Goal: Task Accomplishment & Management: Manage account settings

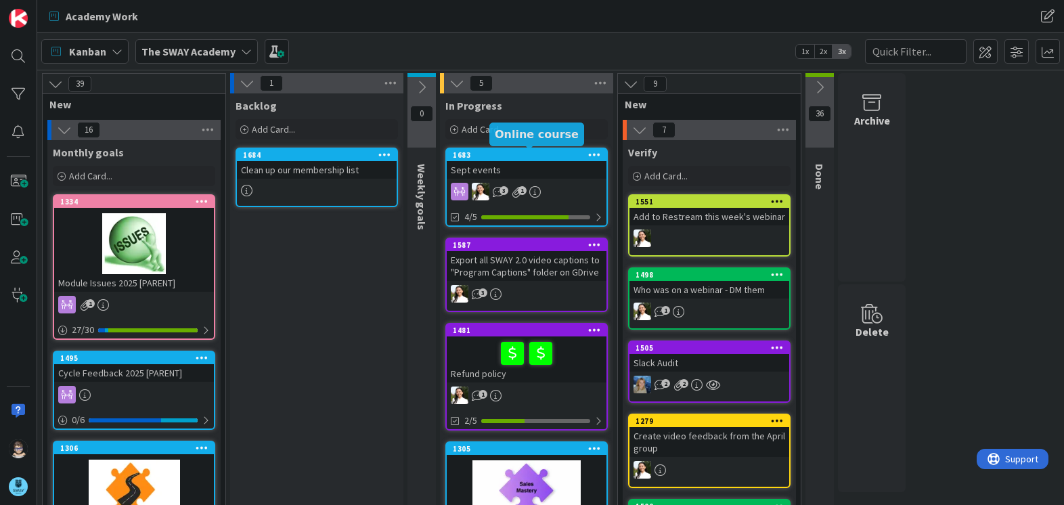
click at [557, 154] on div "1683" at bounding box center [530, 154] width 154 height 9
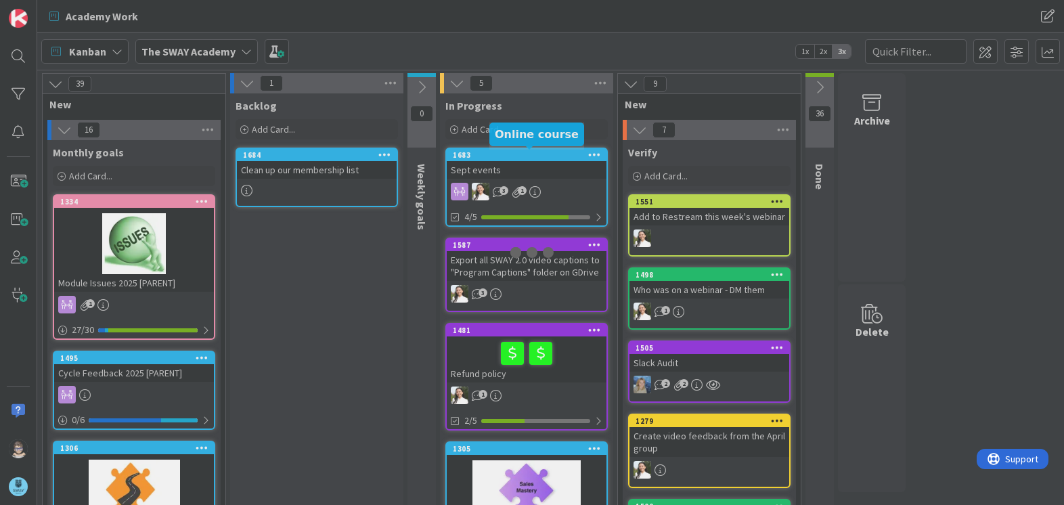
click at [557, 154] on div at bounding box center [532, 252] width 1064 height 505
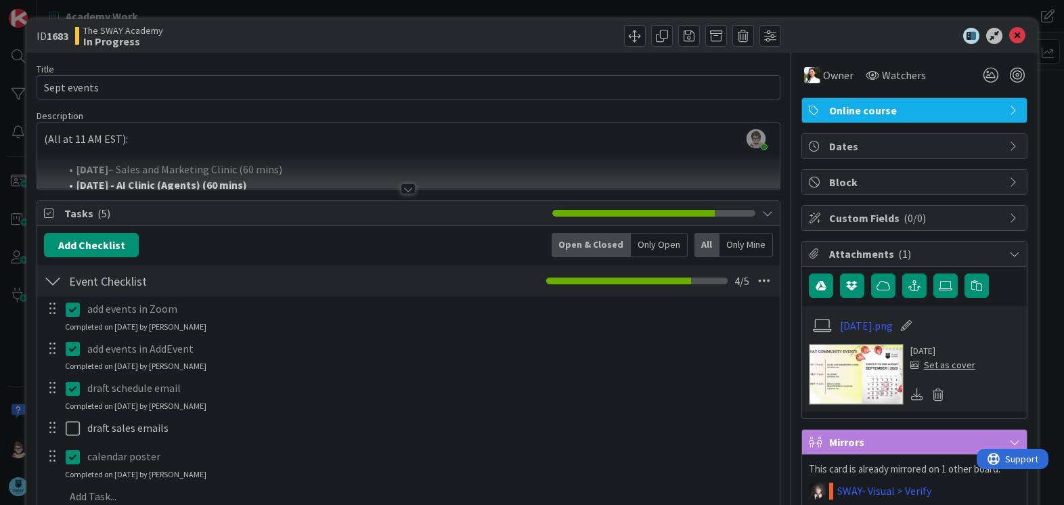
click at [404, 190] on div at bounding box center [408, 188] width 15 height 11
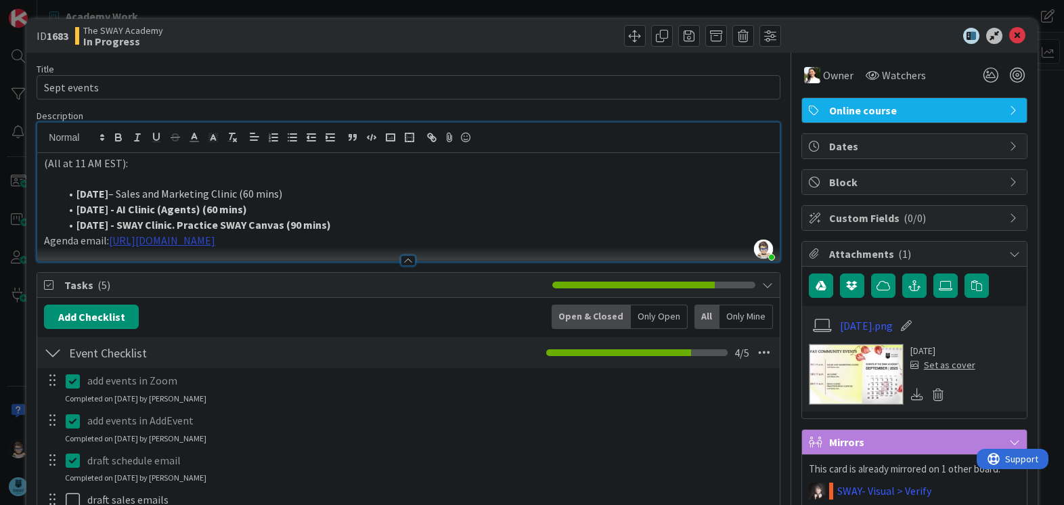
click at [215, 242] on link "https://docs.google.com/document/d/1mPSNHkYDYim1PLTjgqaJPslVUJOL_SLA0QHi4axLS9g…" at bounding box center [162, 241] width 106 height 14
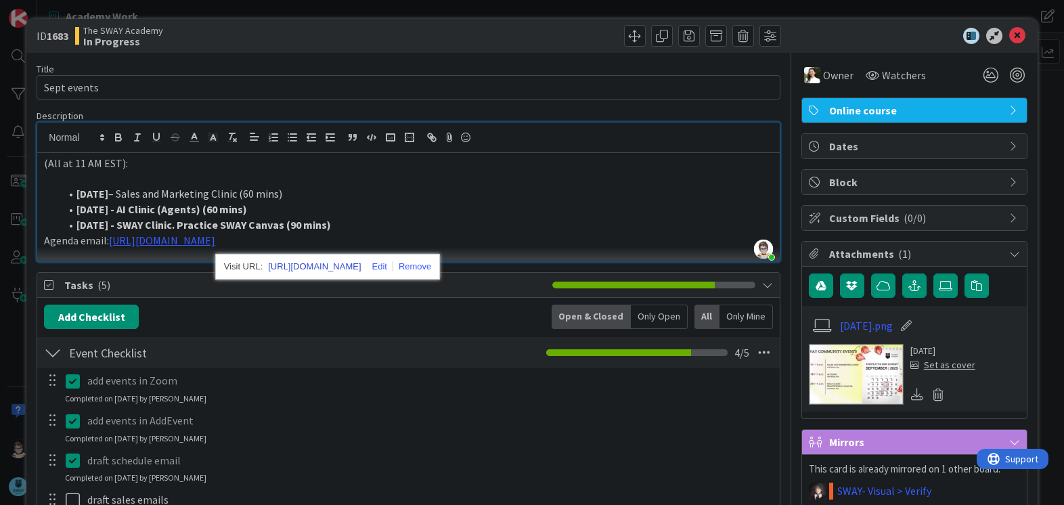
click at [332, 267] on link "https://docs.google.com/document/d/1mPSNHkYDYim1PLTjgqaJPslVUJOL_SLA0QHi4axLS9g…" at bounding box center [314, 267] width 93 height 18
click at [911, 398] on icon at bounding box center [917, 394] width 12 height 12
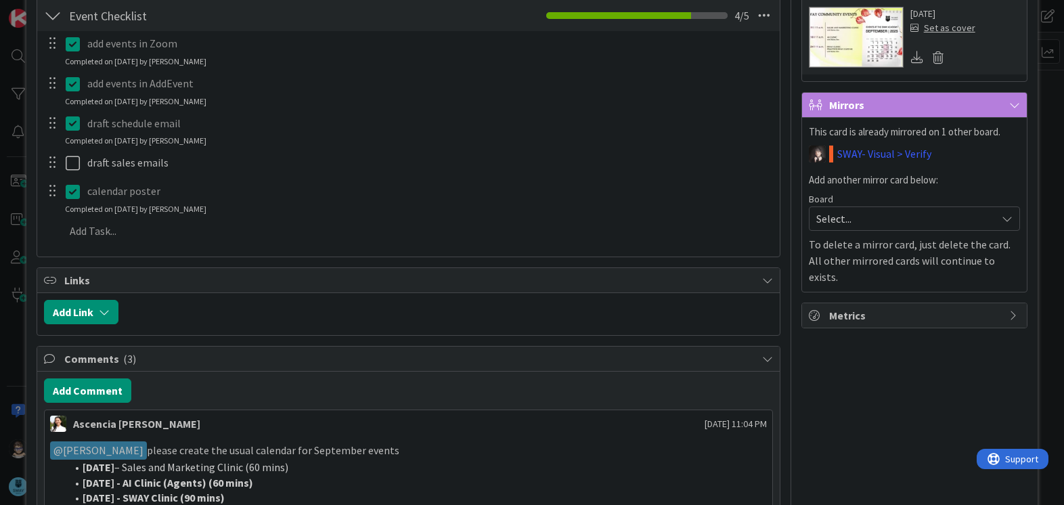
scroll to position [339, 0]
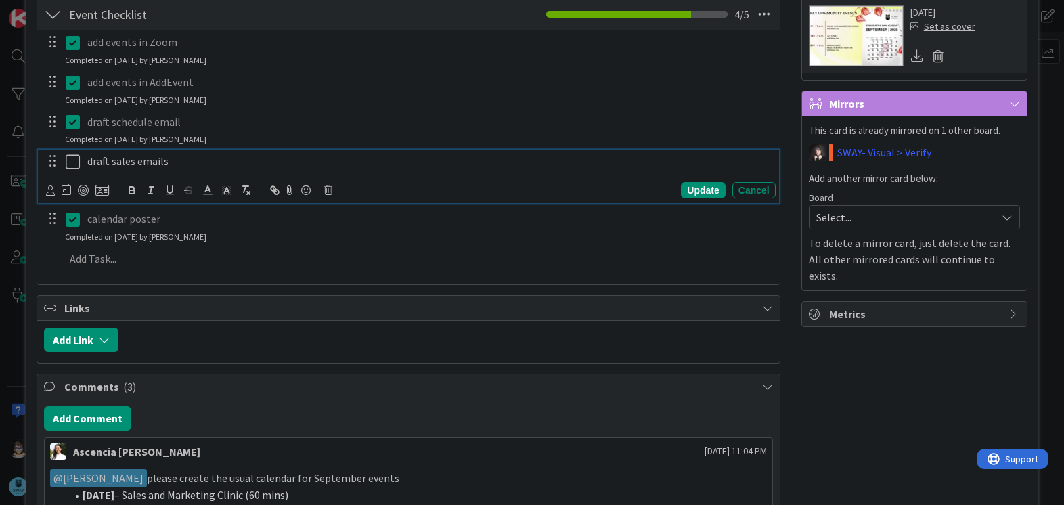
click at [71, 161] on icon at bounding box center [76, 162] width 20 height 16
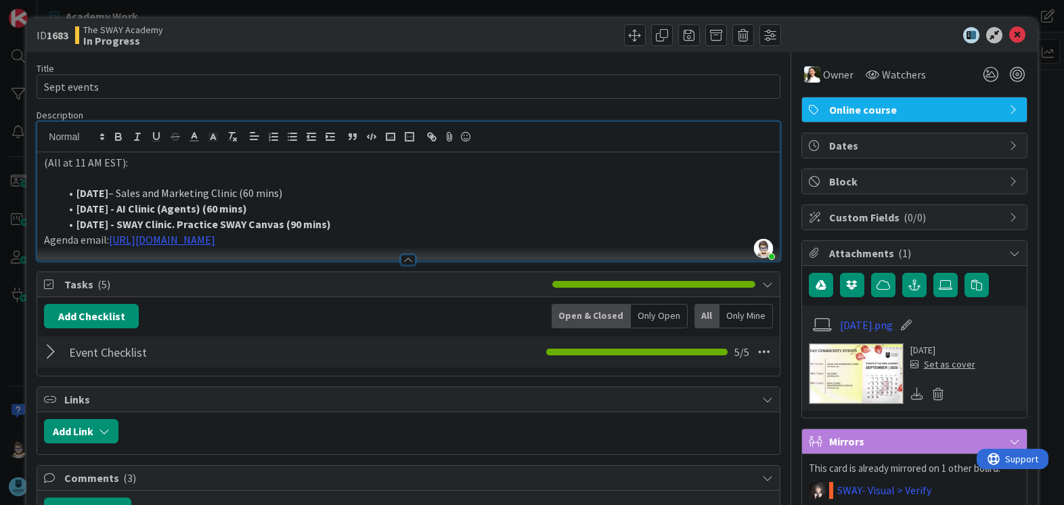
scroll to position [0, 0]
drag, startPoint x: 629, startPoint y: 37, endPoint x: 603, endPoint y: 53, distance: 30.1
click at [628, 37] on span at bounding box center [635, 36] width 22 height 22
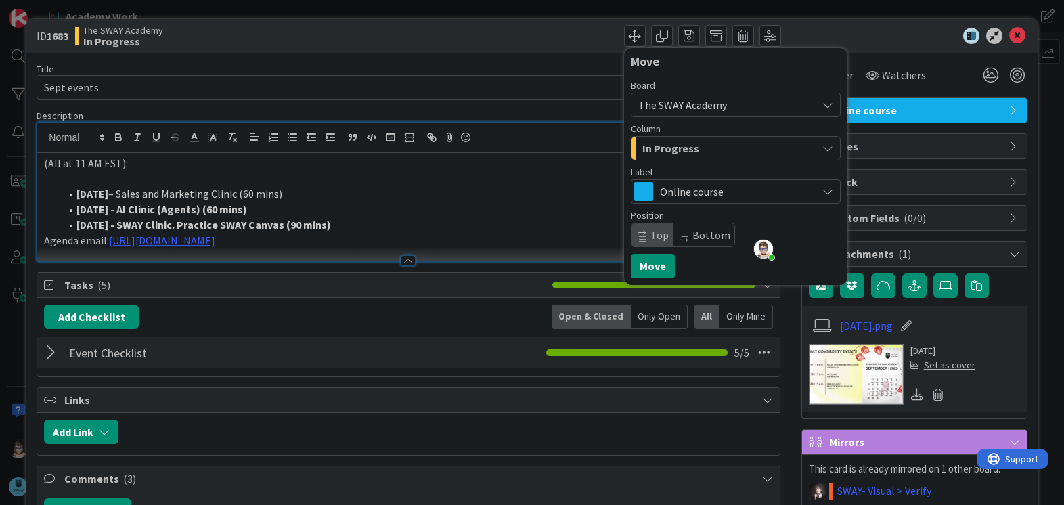
click at [695, 146] on div "In Progress" at bounding box center [728, 148] width 178 height 22
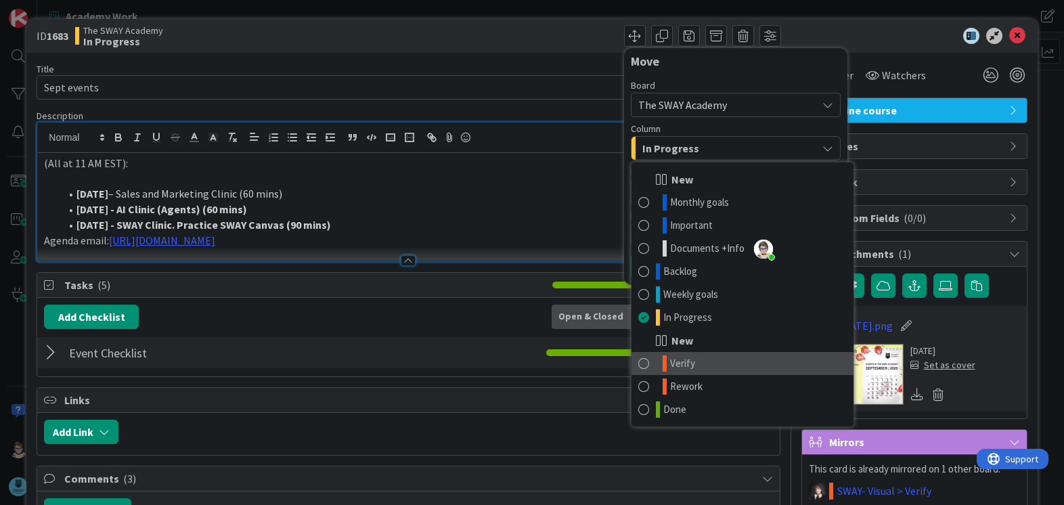
click at [687, 366] on link "Verify" at bounding box center [743, 363] width 222 height 23
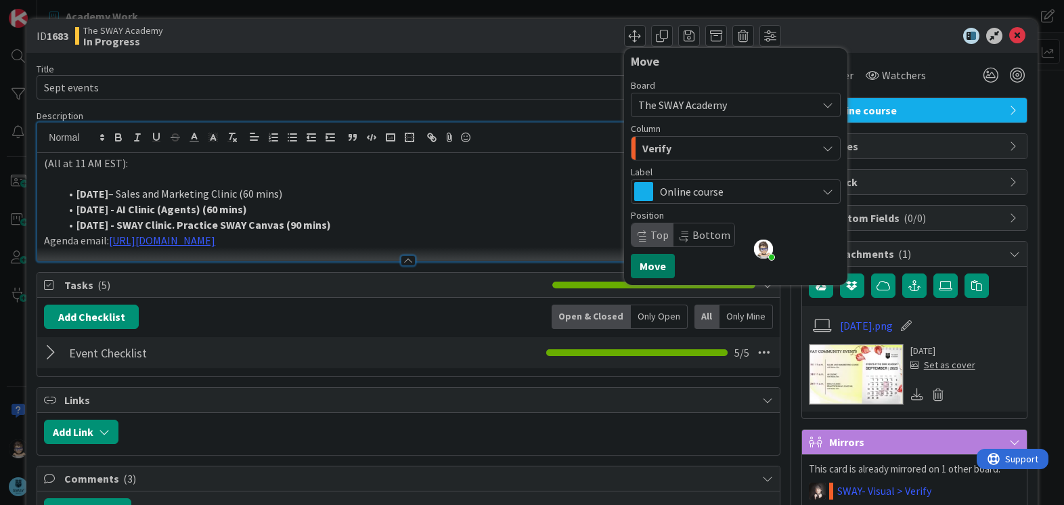
click at [649, 262] on button "Move" at bounding box center [653, 266] width 44 height 24
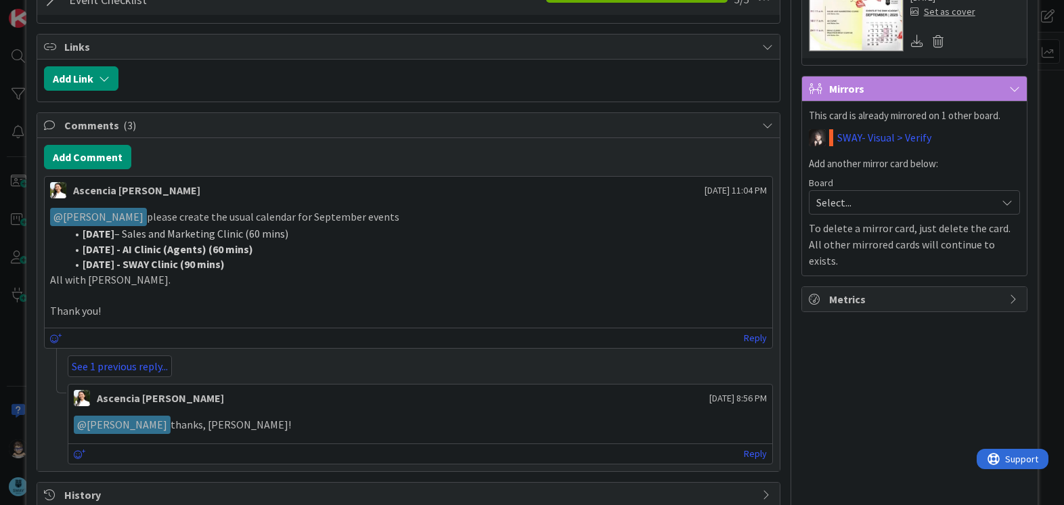
scroll to position [385, 0]
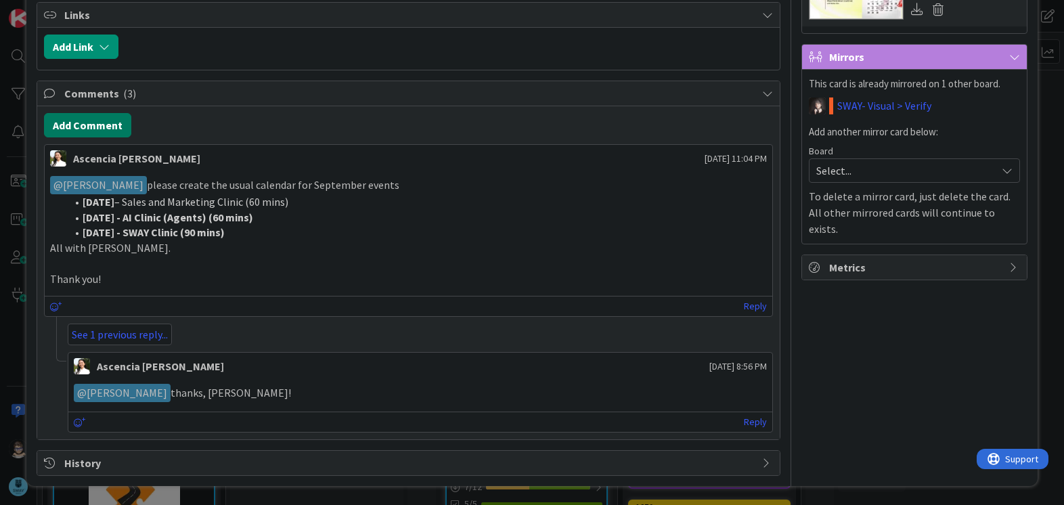
click at [90, 124] on button "Add Comment" at bounding box center [87, 125] width 87 height 24
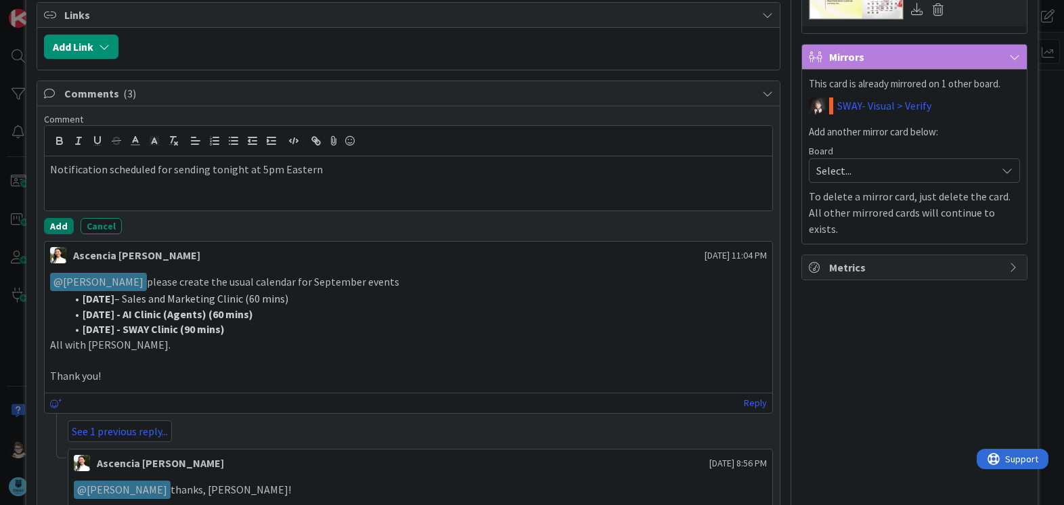
click at [64, 225] on button "Add" at bounding box center [59, 226] width 30 height 16
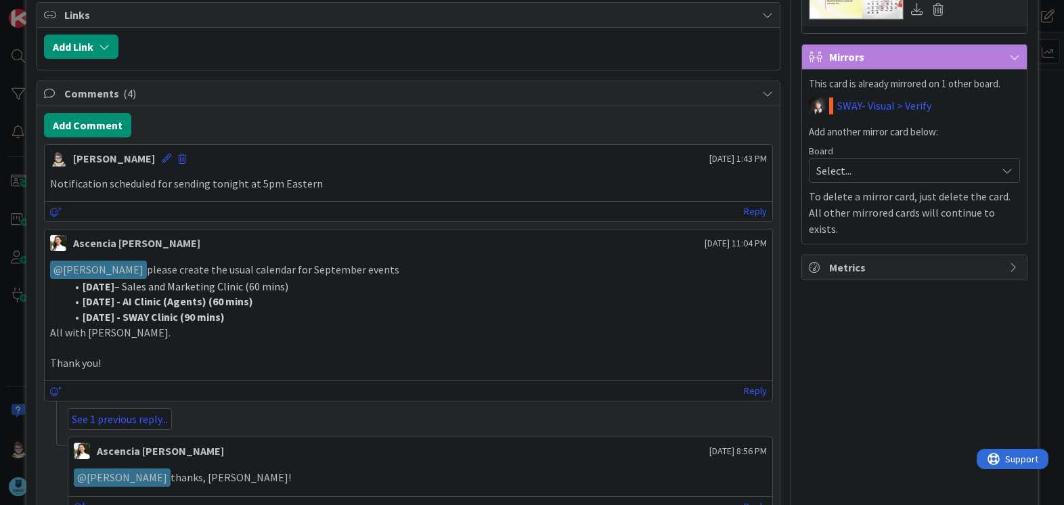
click at [284, 495] on div "Ascencia Fike Komala August 25 2025 8:56 PM ﻿ @ Barbara Nekrasova ﻿ thanks, Bar…" at bounding box center [420, 477] width 705 height 81
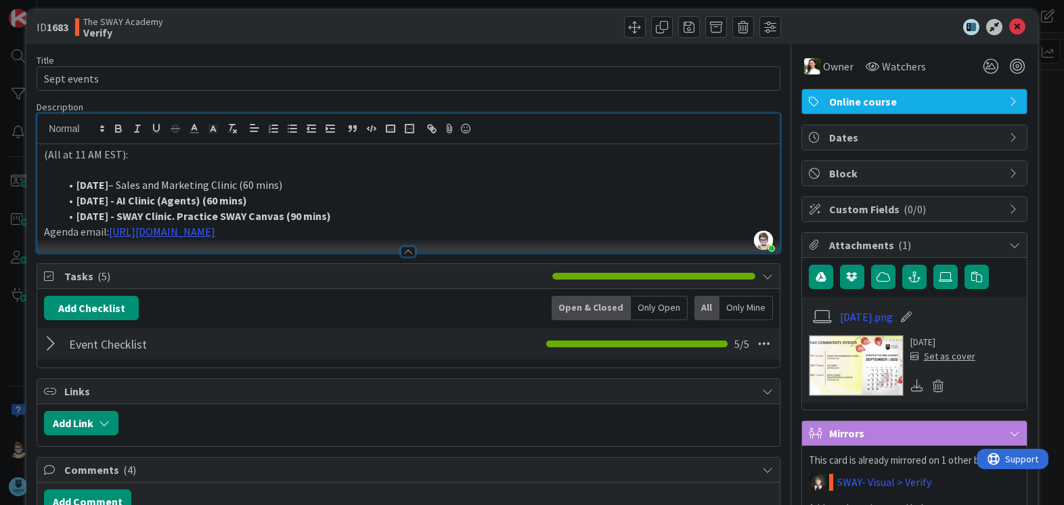
scroll to position [0, 0]
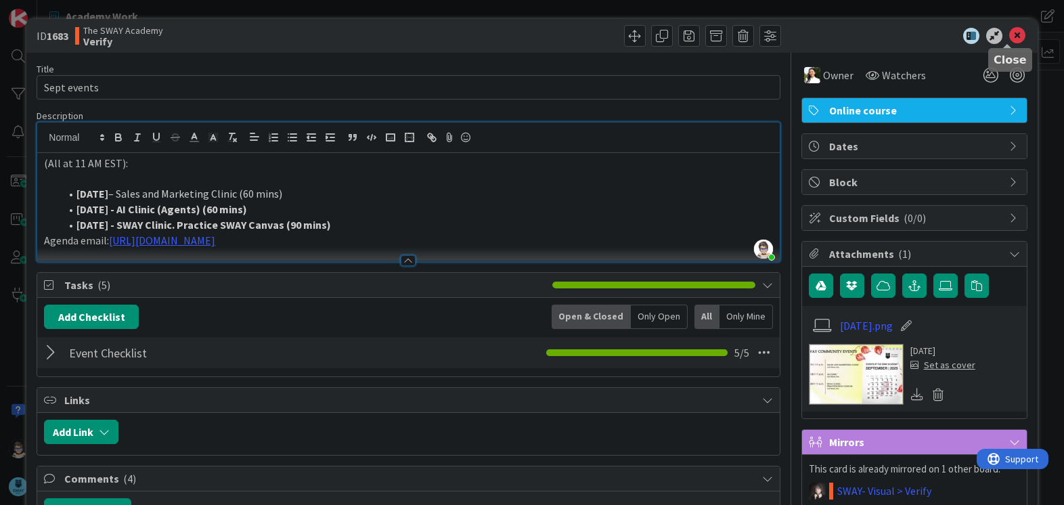
click at [1010, 37] on icon at bounding box center [1018, 36] width 16 height 16
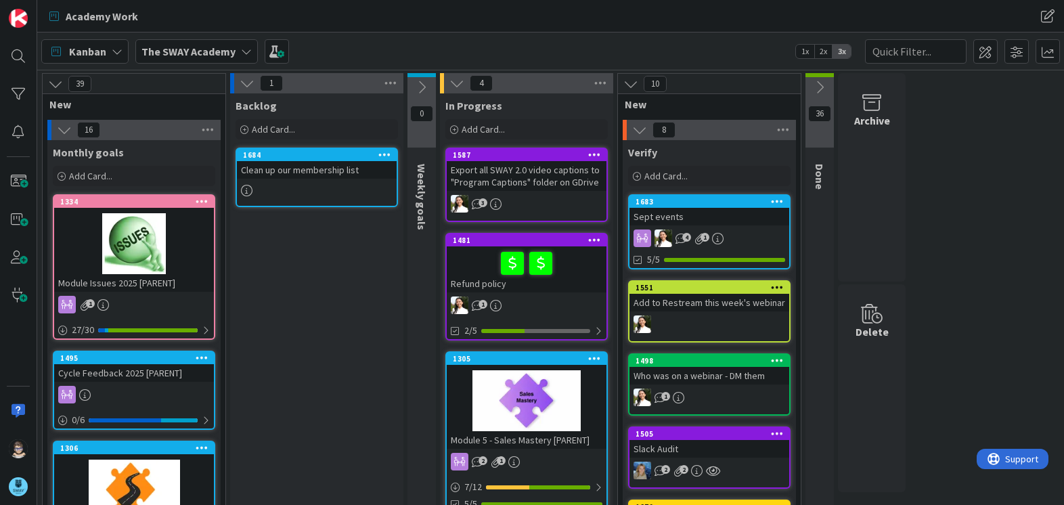
click at [718, 200] on div "1683" at bounding box center [713, 201] width 154 height 9
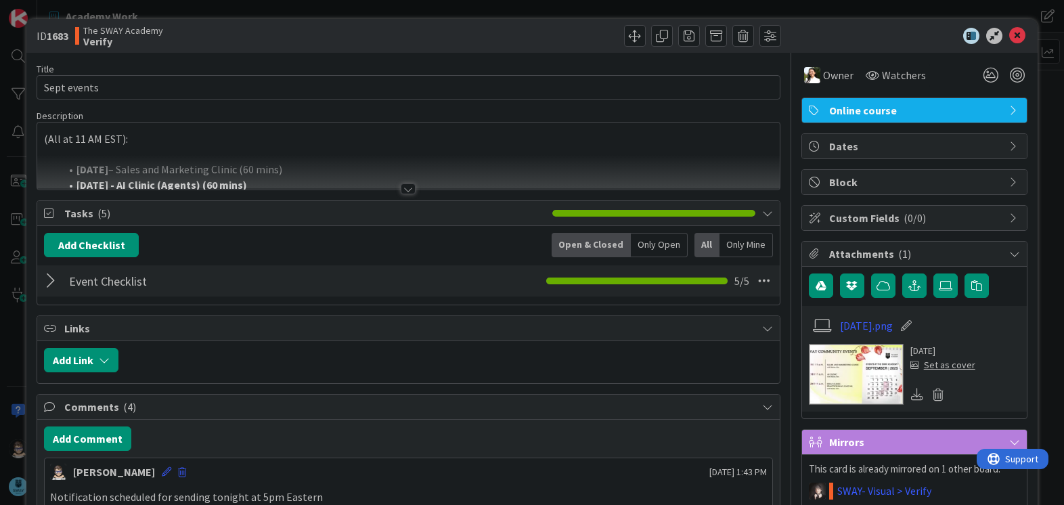
click at [409, 193] on div at bounding box center [408, 188] width 15 height 11
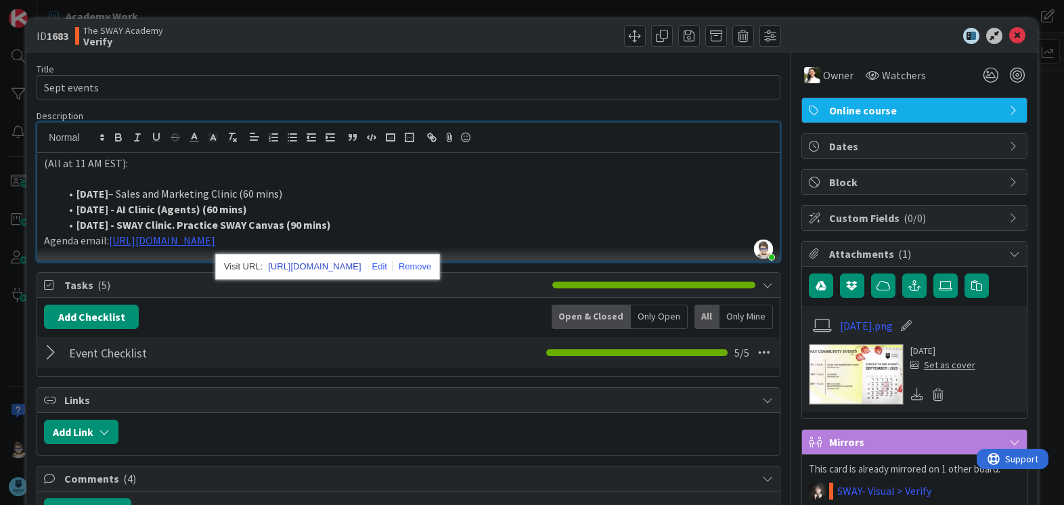
drag, startPoint x: 437, startPoint y: 242, endPoint x: 316, endPoint y: 265, distance: 123.4
click at [316, 265] on link "https://docs.google.com/document/d/1mPSNHkYDYim1PLTjgqaJPslVUJOL_SLA0QHi4axLS9g…" at bounding box center [314, 267] width 93 height 18
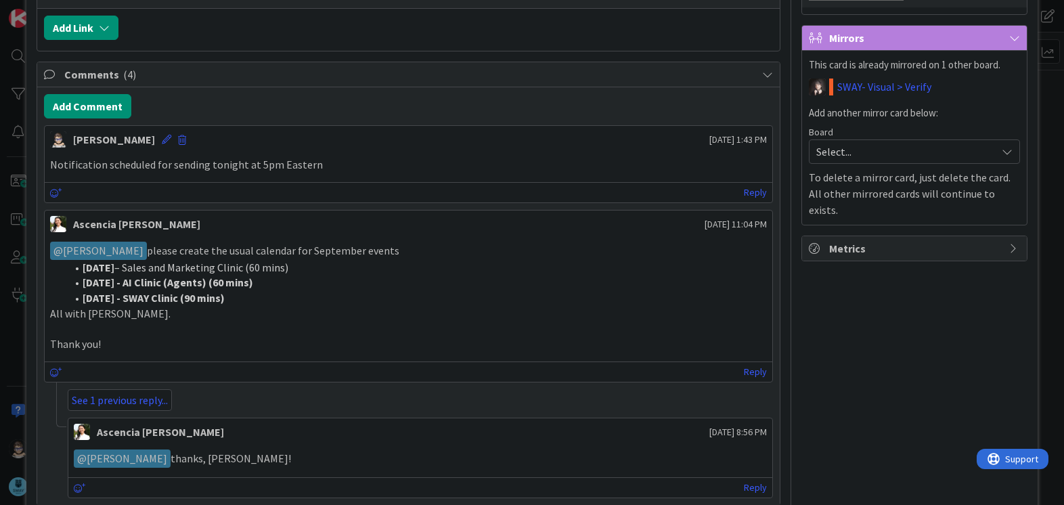
scroll to position [406, 0]
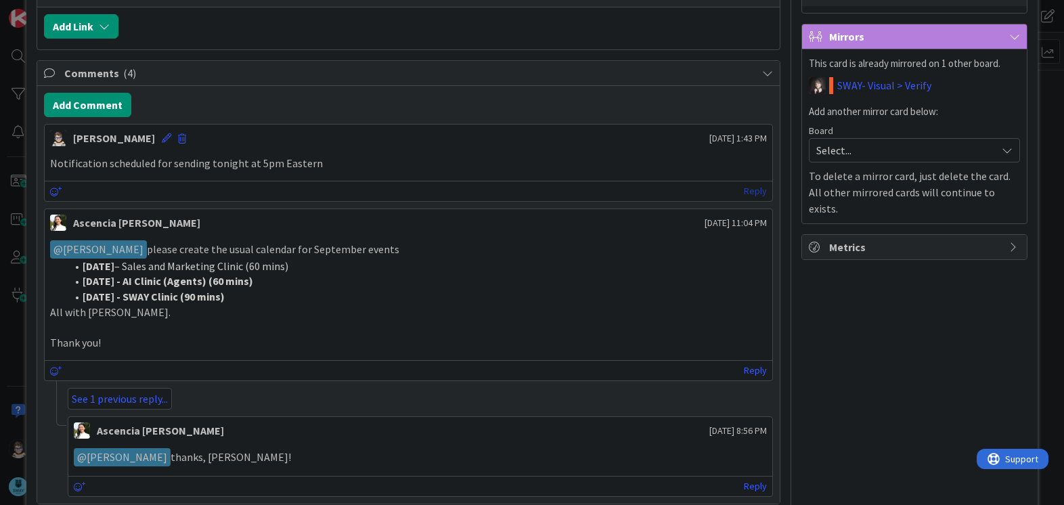
click at [744, 192] on link "Reply" at bounding box center [755, 191] width 23 height 17
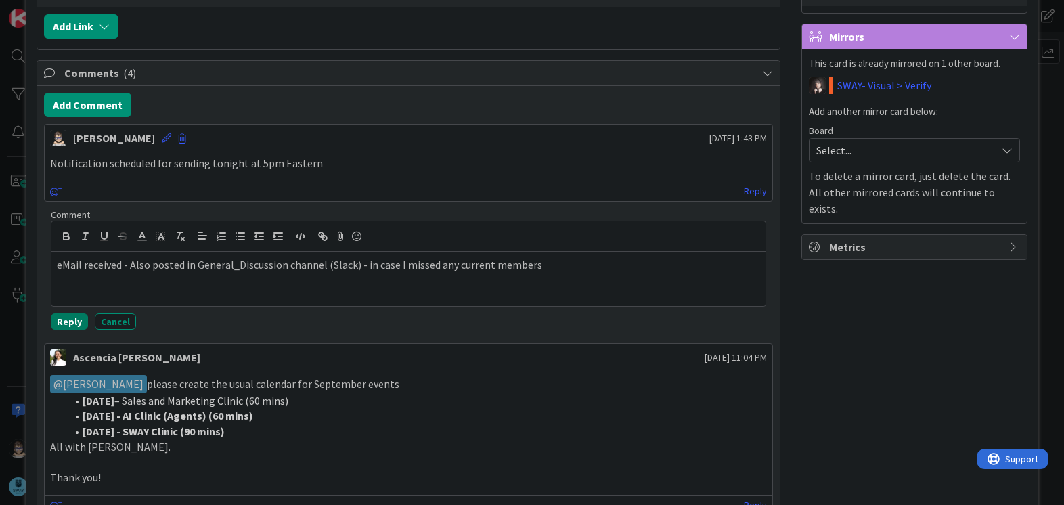
click at [67, 323] on button "Reply" at bounding box center [69, 322] width 37 height 16
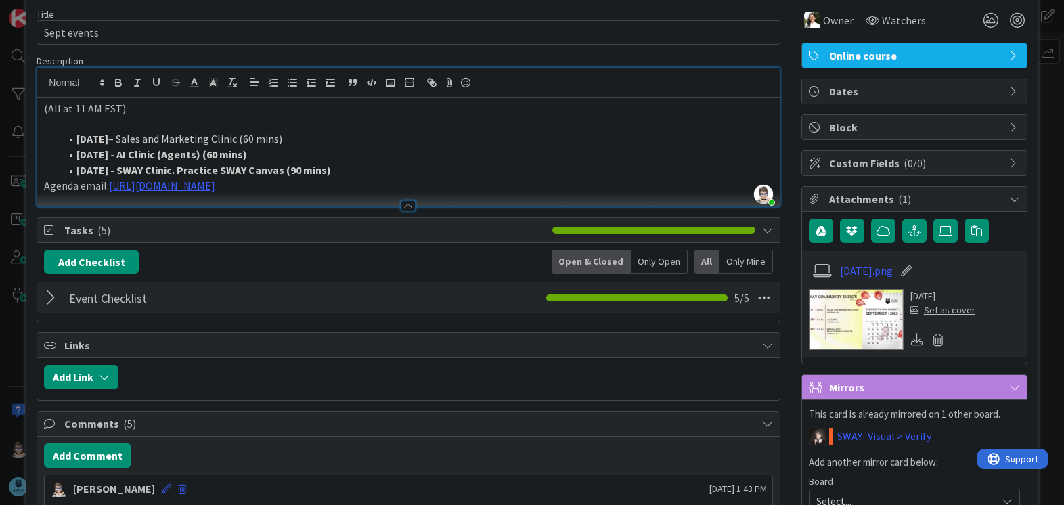
scroll to position [0, 0]
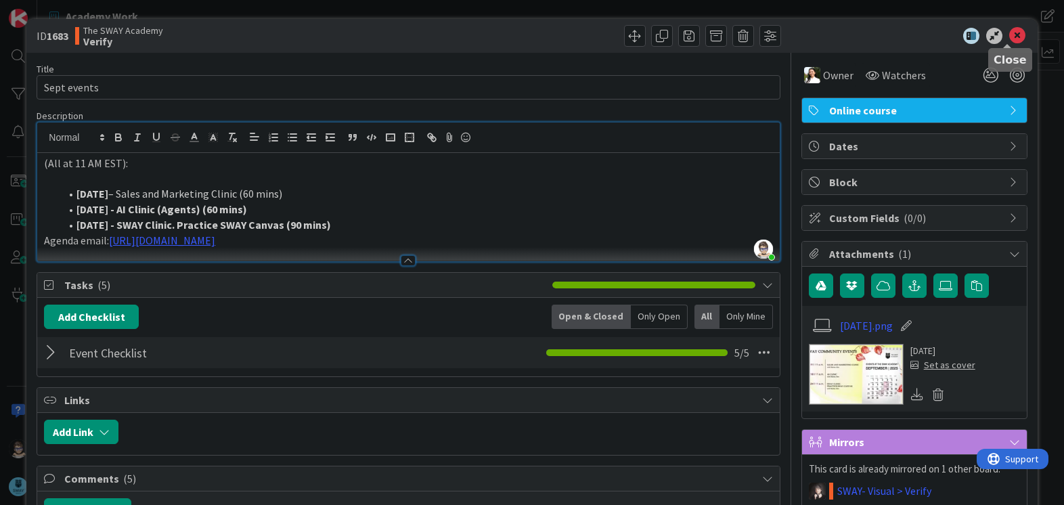
click at [1010, 34] on icon at bounding box center [1018, 36] width 16 height 16
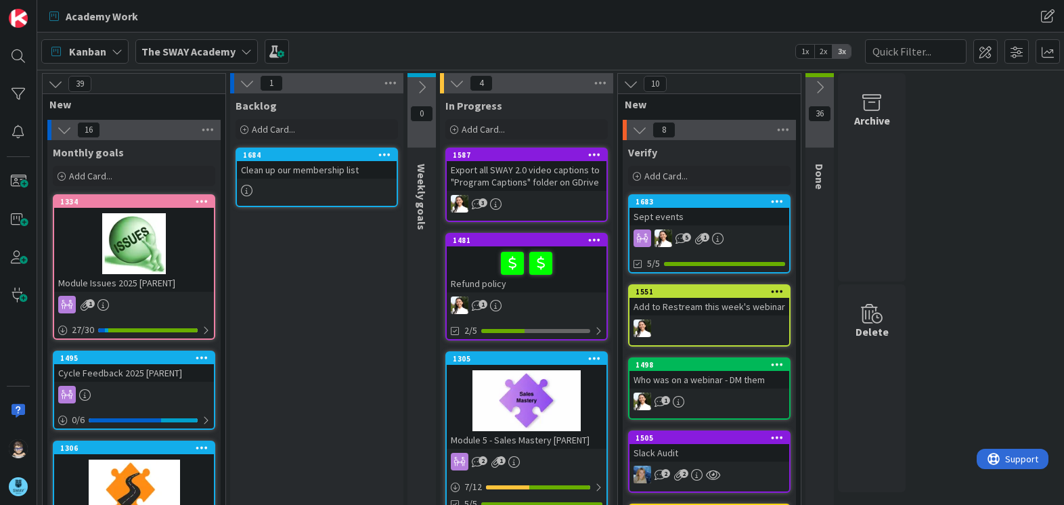
click at [244, 56] on icon at bounding box center [246, 51] width 11 height 11
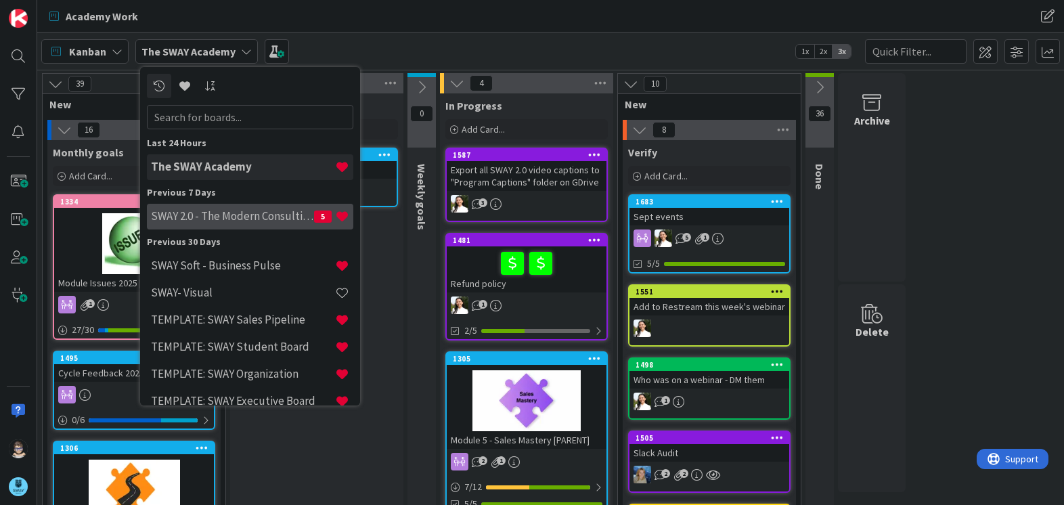
click at [240, 218] on h4 "SWAY 2.0 - The Modern Consulting Blueprint" at bounding box center [232, 216] width 163 height 14
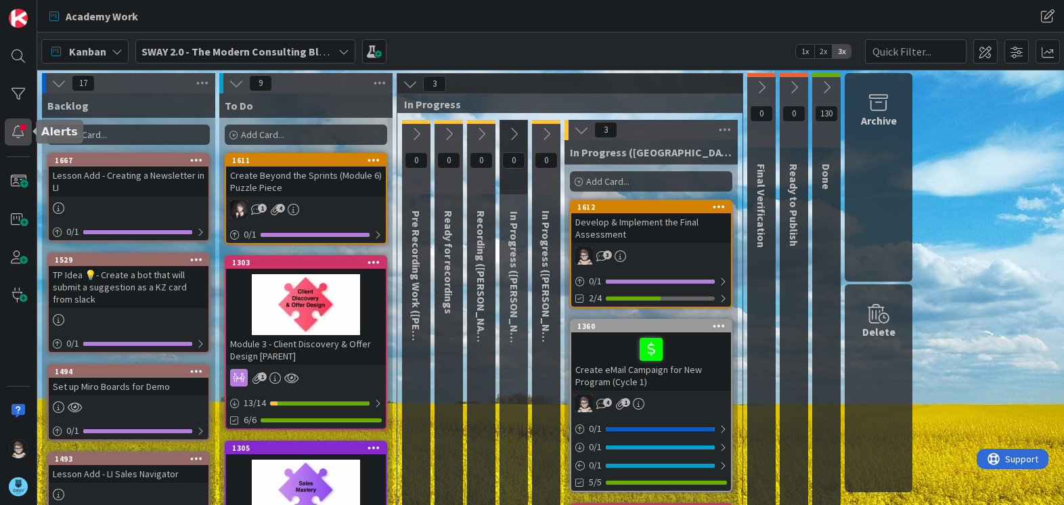
click at [18, 131] on div at bounding box center [18, 131] width 27 height 27
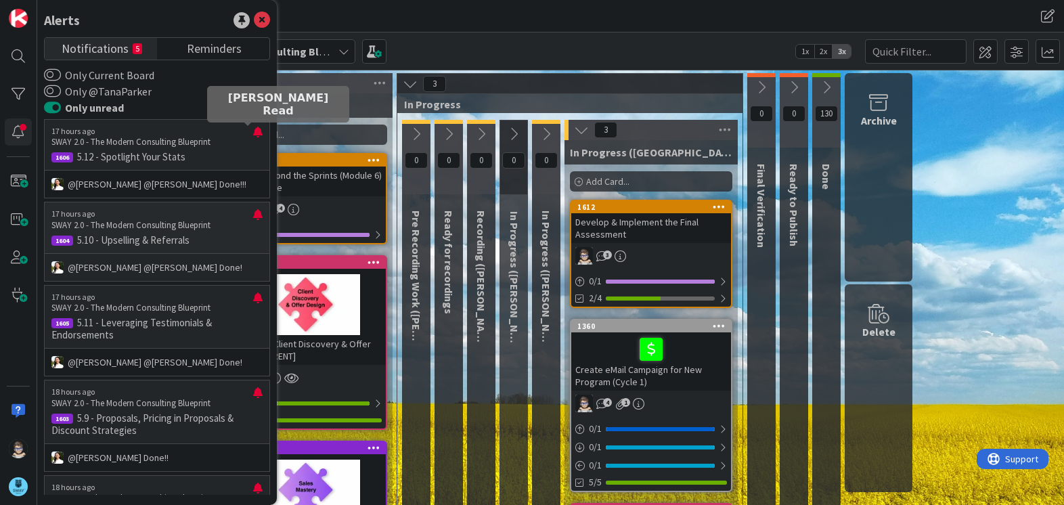
click at [253, 133] on div at bounding box center [257, 138] width 9 height 22
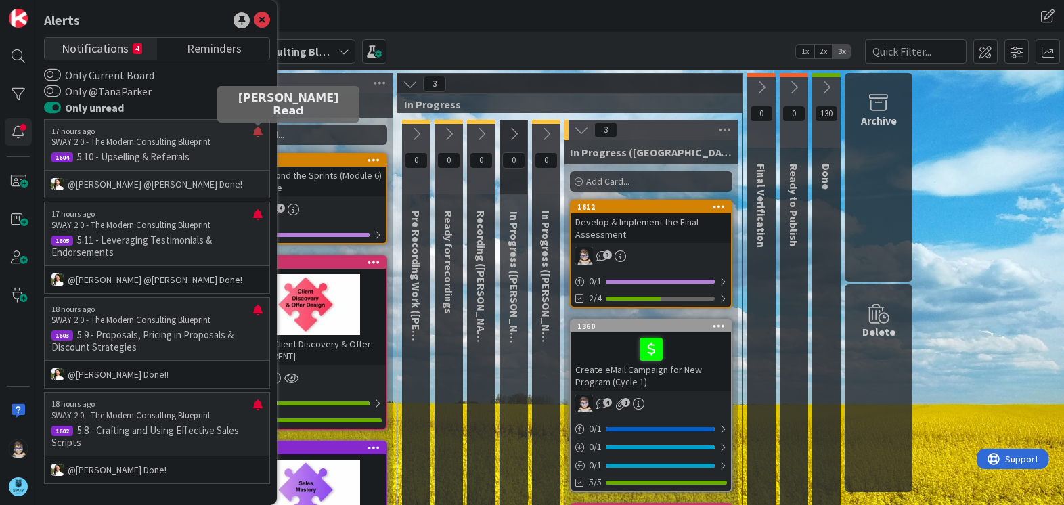
click at [255, 130] on div at bounding box center [257, 138] width 9 height 22
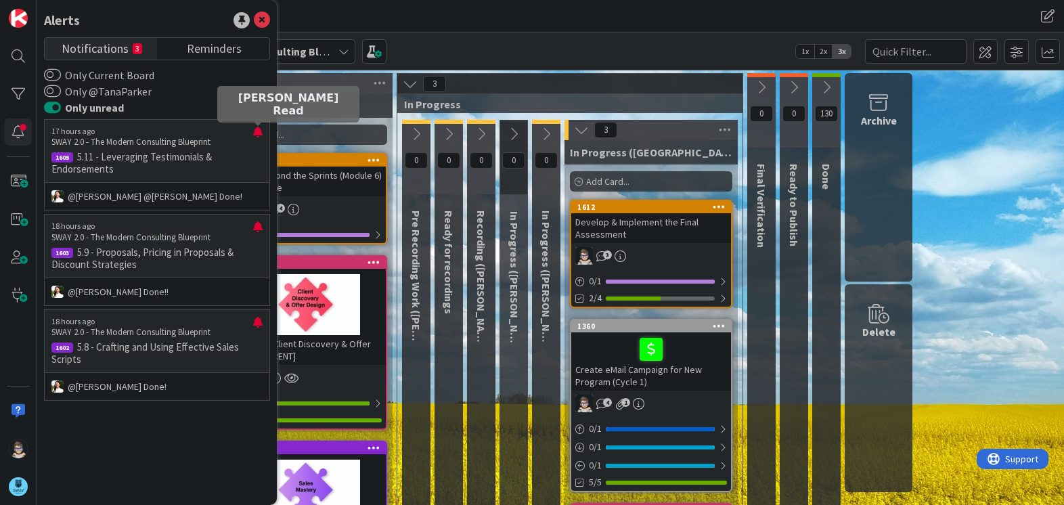
click at [255, 130] on div at bounding box center [257, 138] width 9 height 22
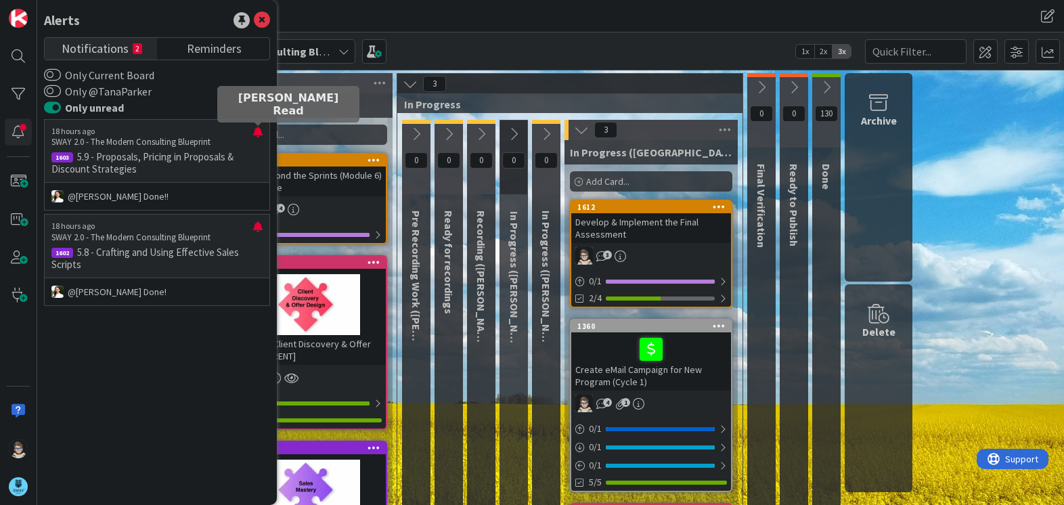
click at [255, 130] on div at bounding box center [257, 138] width 9 height 22
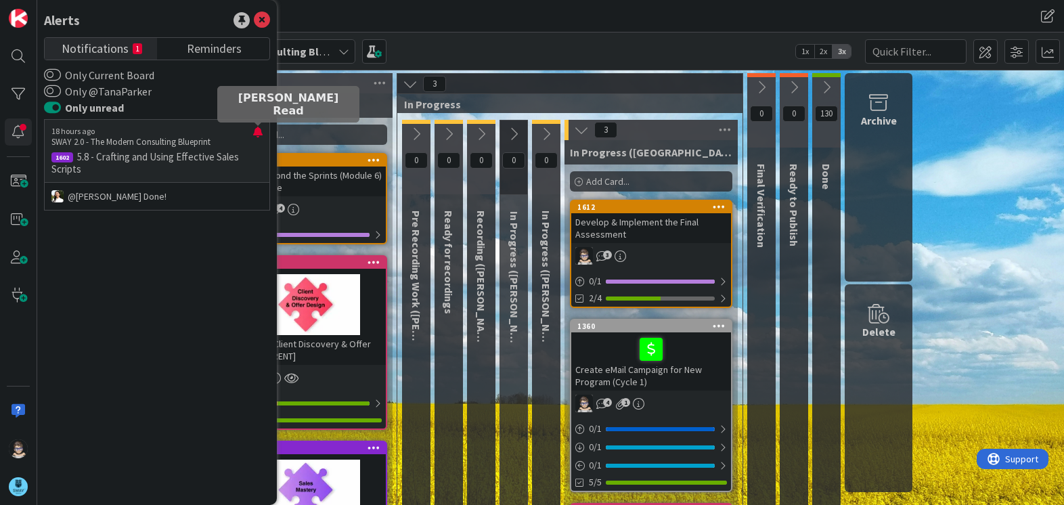
click at [255, 130] on div at bounding box center [257, 138] width 9 height 22
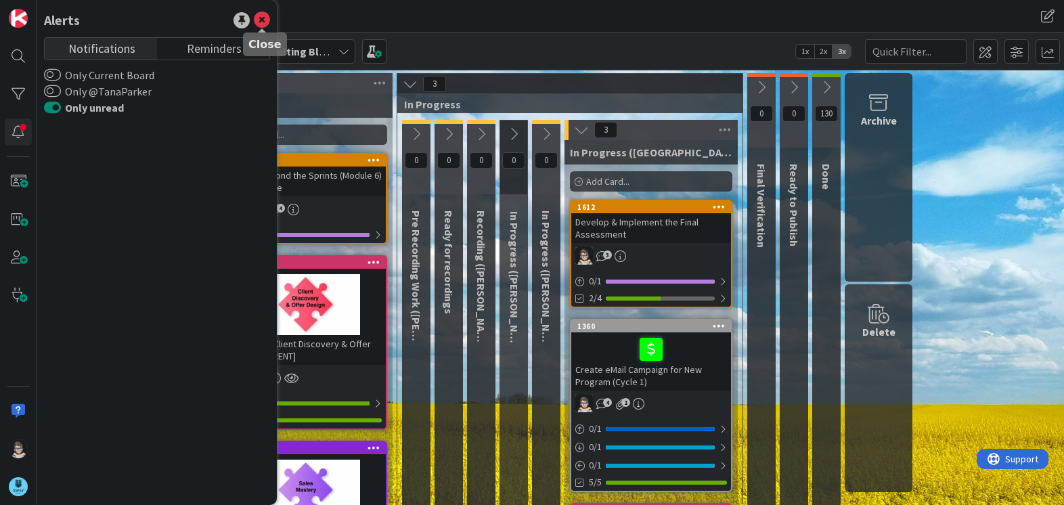
click at [269, 20] on icon at bounding box center [262, 20] width 16 height 16
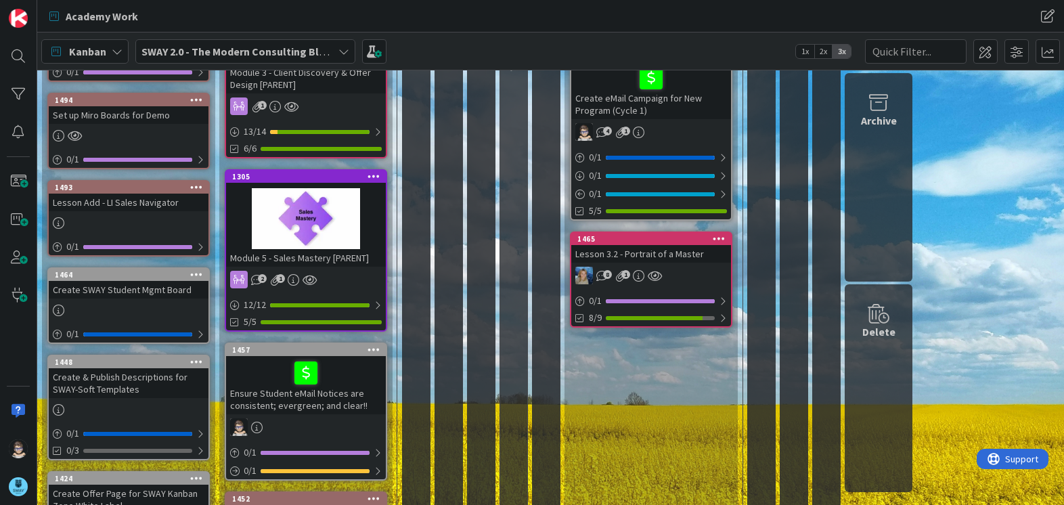
scroll to position [271, 0]
click at [335, 171] on div "1305" at bounding box center [306, 177] width 160 height 12
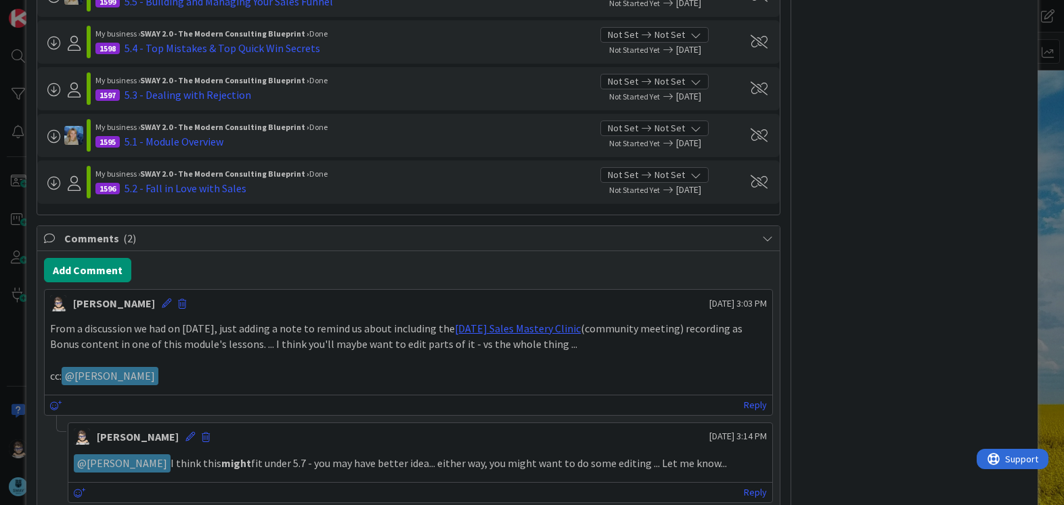
scroll to position [821, 0]
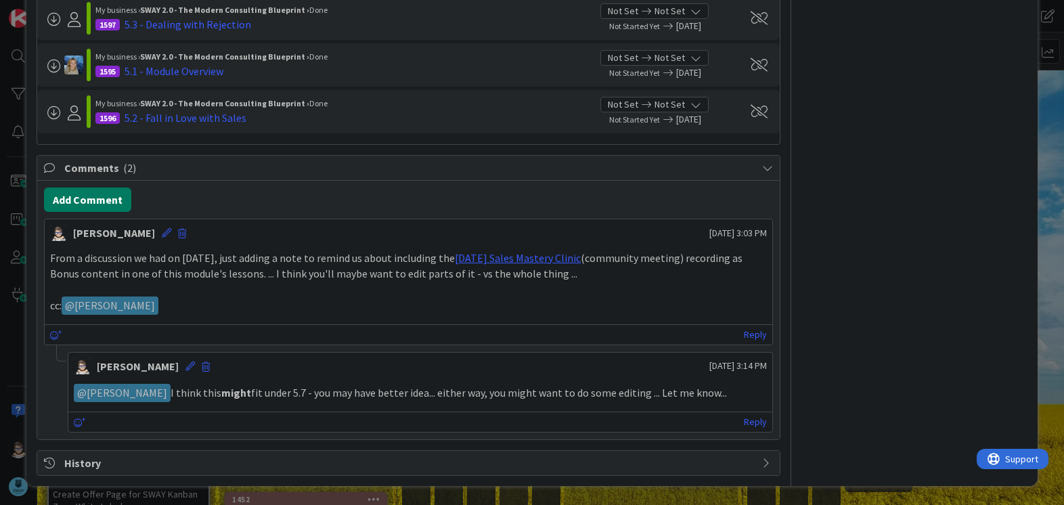
click at [95, 203] on button "Add Comment" at bounding box center [87, 200] width 87 height 24
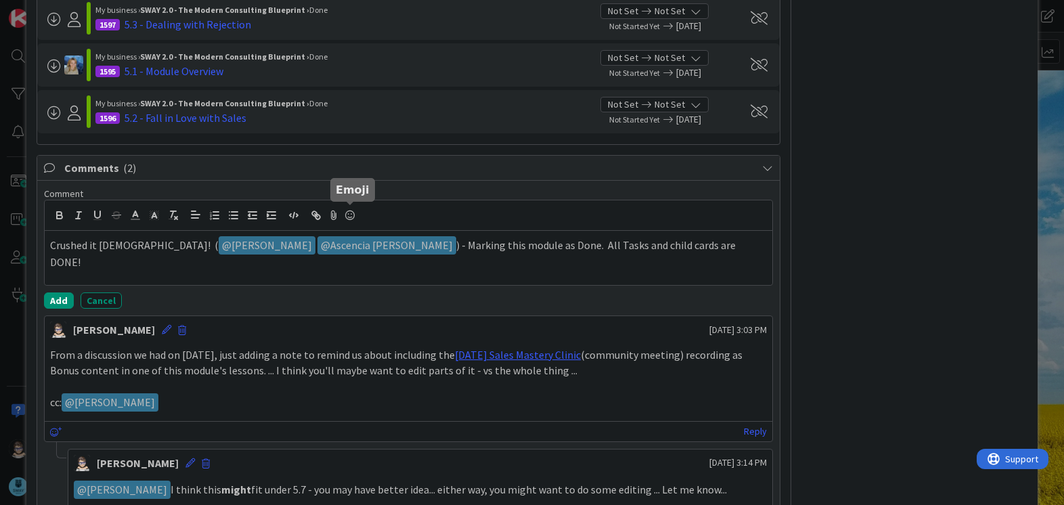
click at [347, 216] on icon at bounding box center [350, 215] width 16 height 19
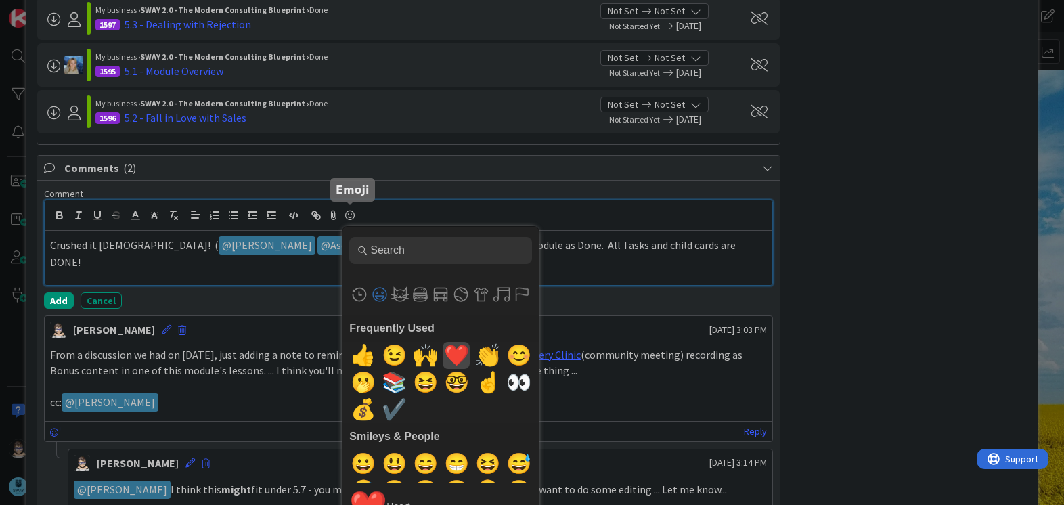
drag, startPoint x: 453, startPoint y: 357, endPoint x: 437, endPoint y: 354, distance: 16.5
click at [454, 357] on span "❤️" at bounding box center [457, 355] width 32 height 27
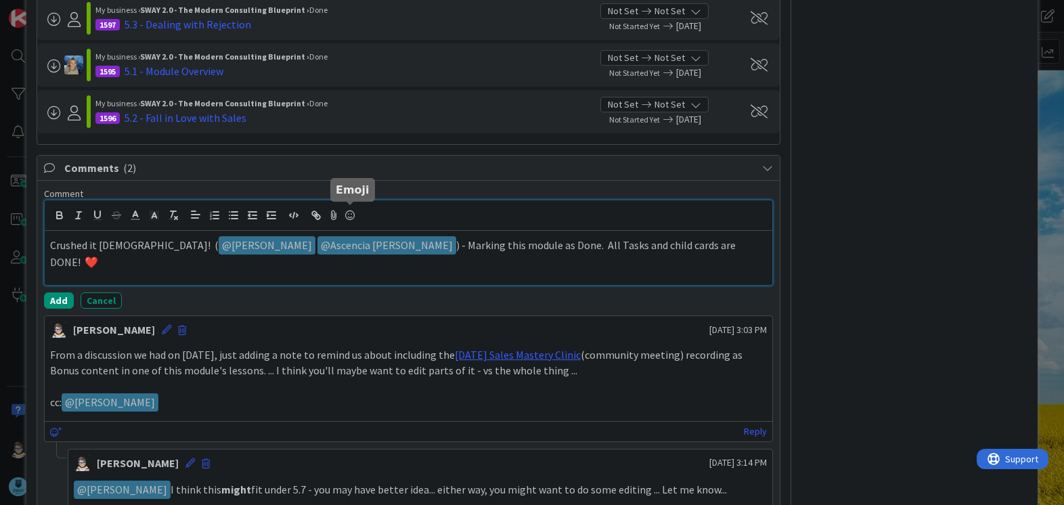
click at [350, 216] on icon at bounding box center [350, 215] width 16 height 19
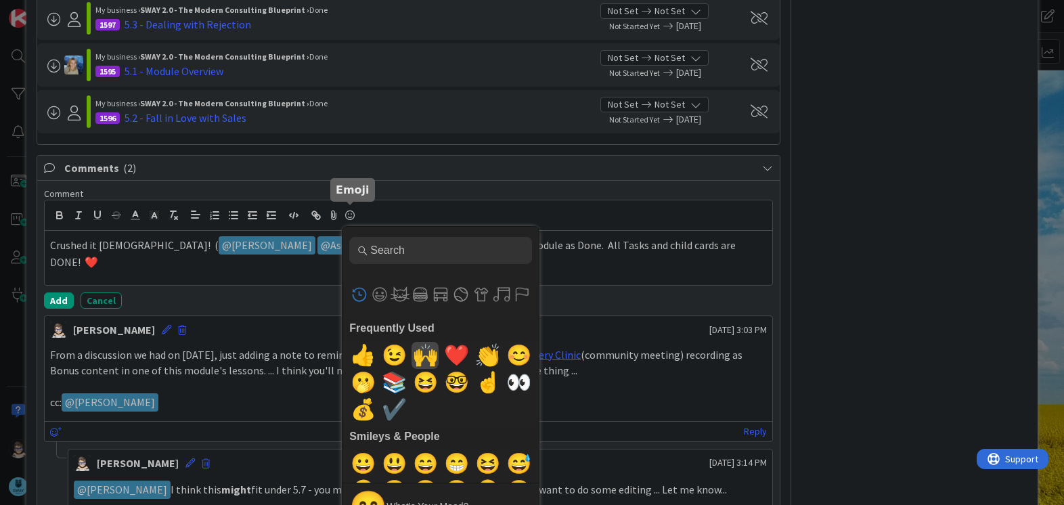
click at [420, 358] on span "🙌" at bounding box center [426, 355] width 32 height 27
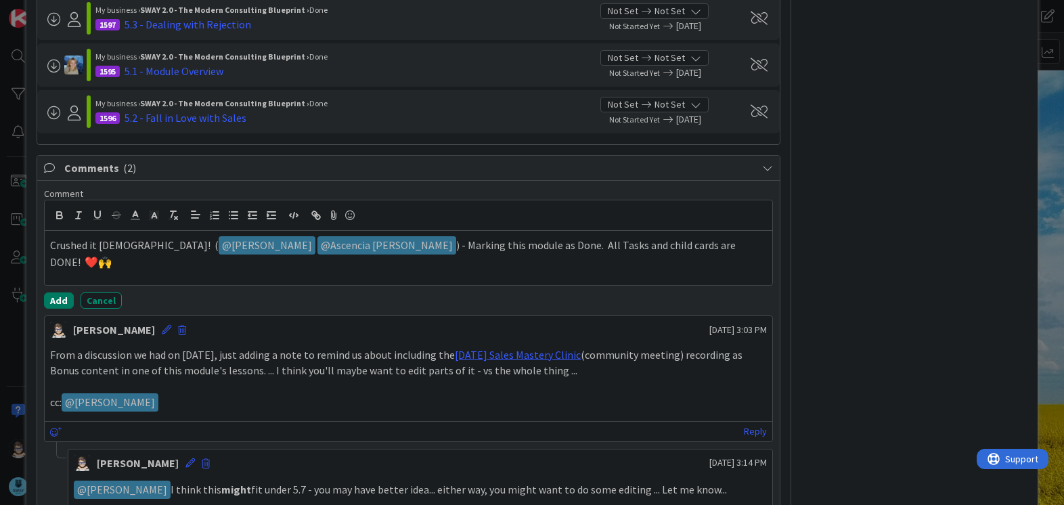
click at [58, 305] on button "Add" at bounding box center [59, 301] width 30 height 16
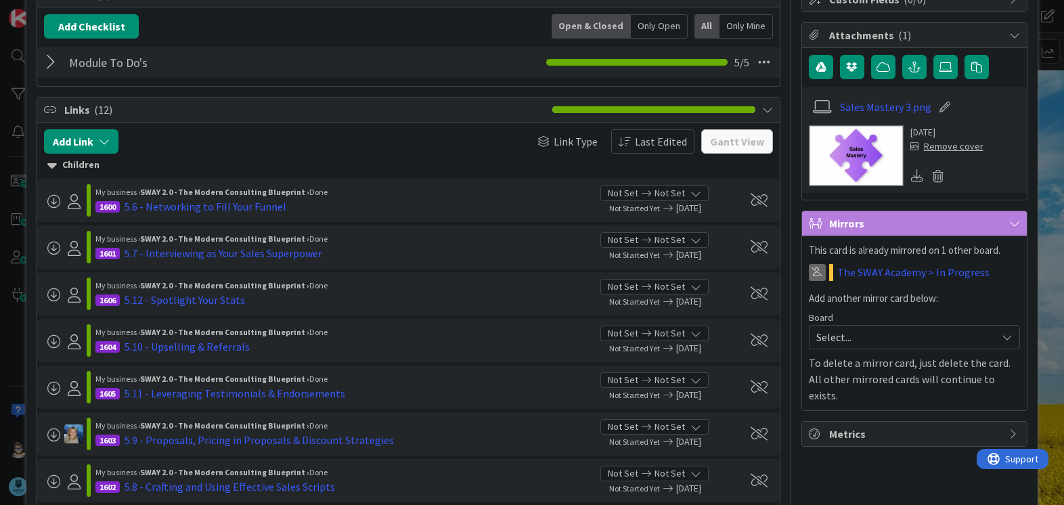
scroll to position [0, 0]
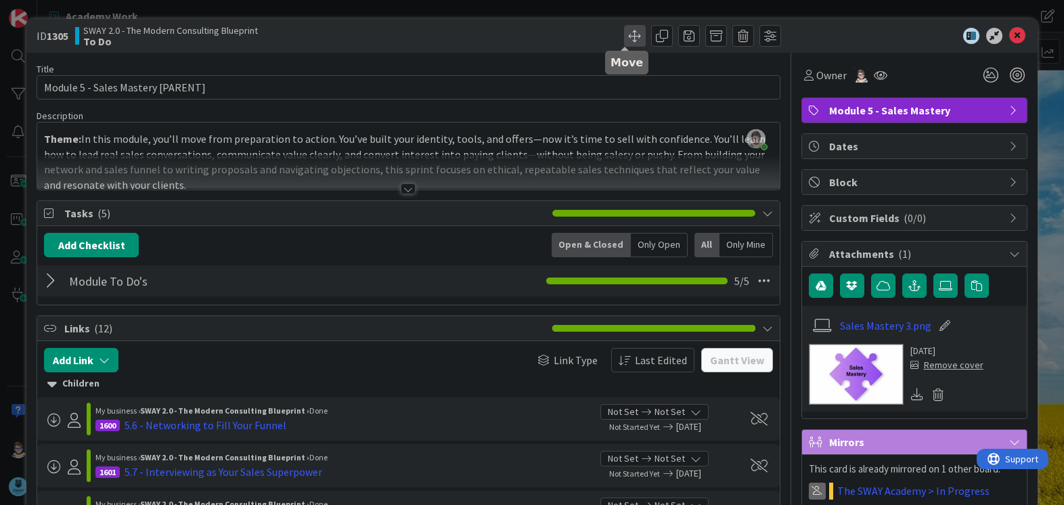
click at [624, 37] on span at bounding box center [635, 36] width 22 height 22
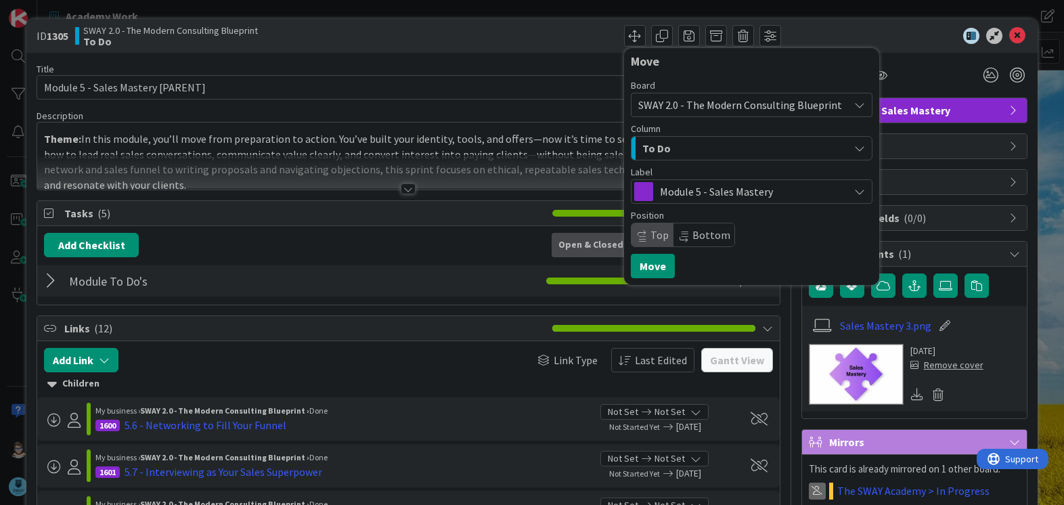
click at [724, 154] on div "To Do" at bounding box center [744, 148] width 210 height 22
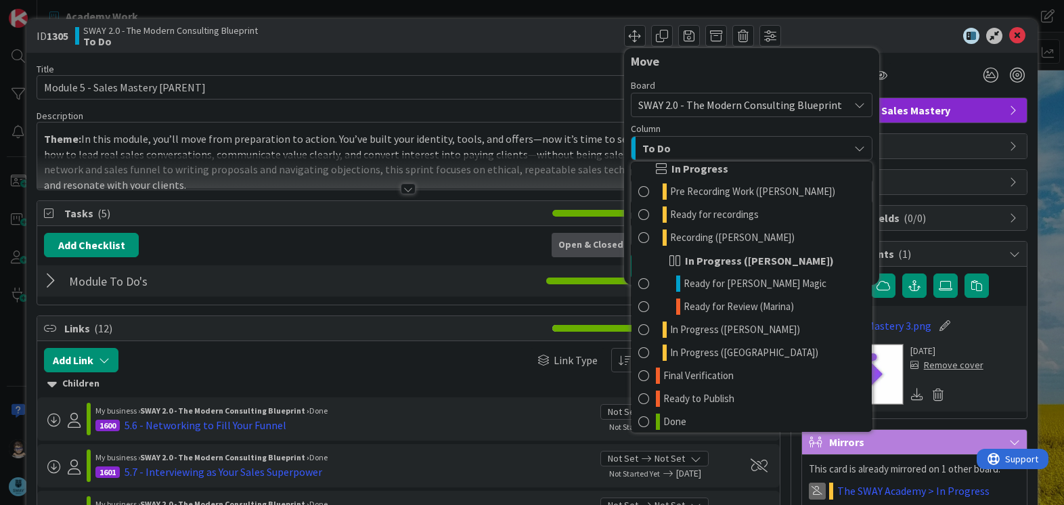
scroll to position [64, 0]
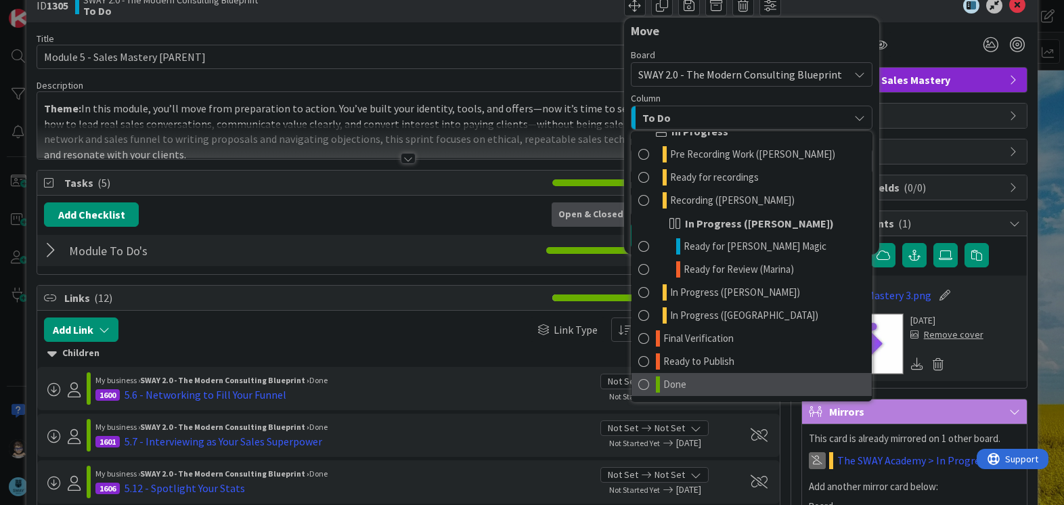
click at [712, 387] on link "Done" at bounding box center [752, 384] width 240 height 23
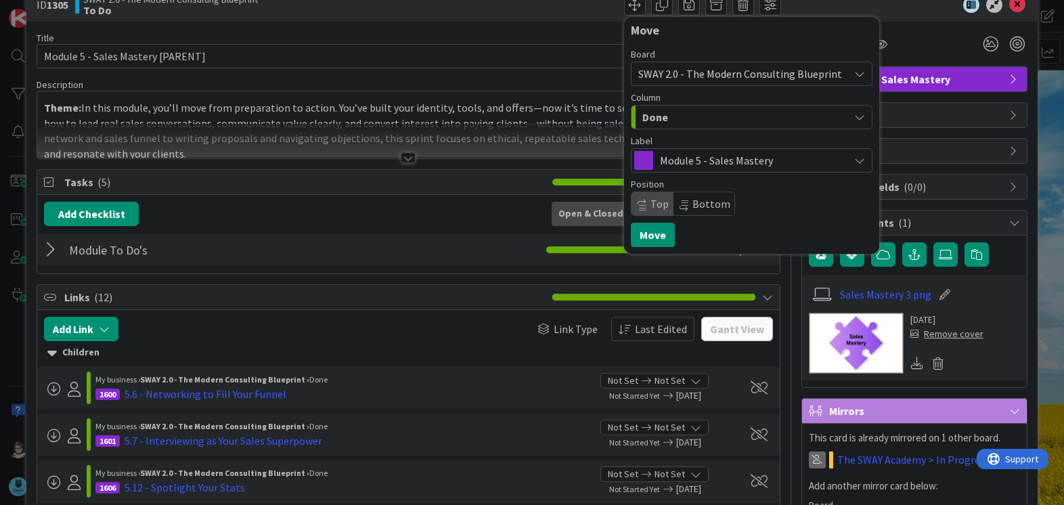
scroll to position [32, 0]
click at [639, 236] on button "Move" at bounding box center [653, 234] width 44 height 24
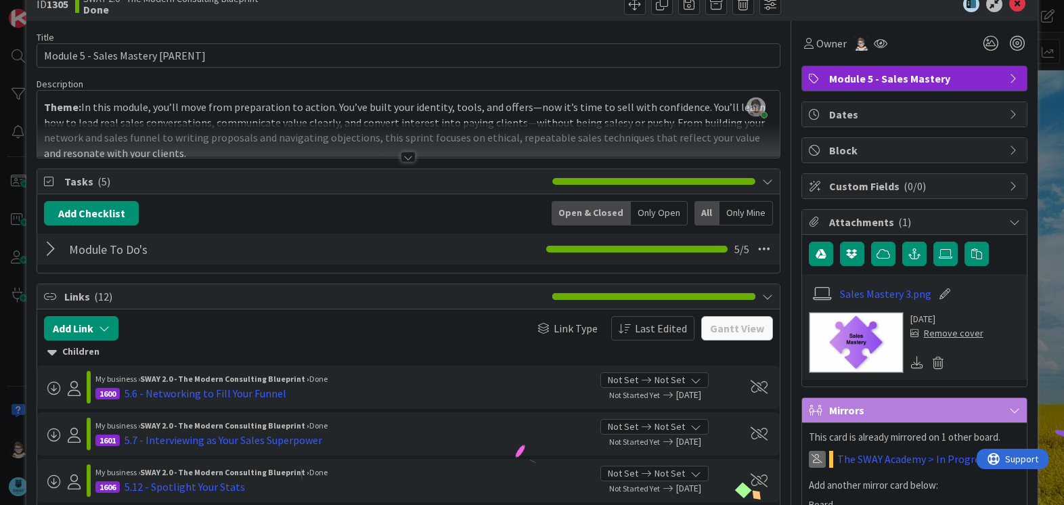
scroll to position [0, 0]
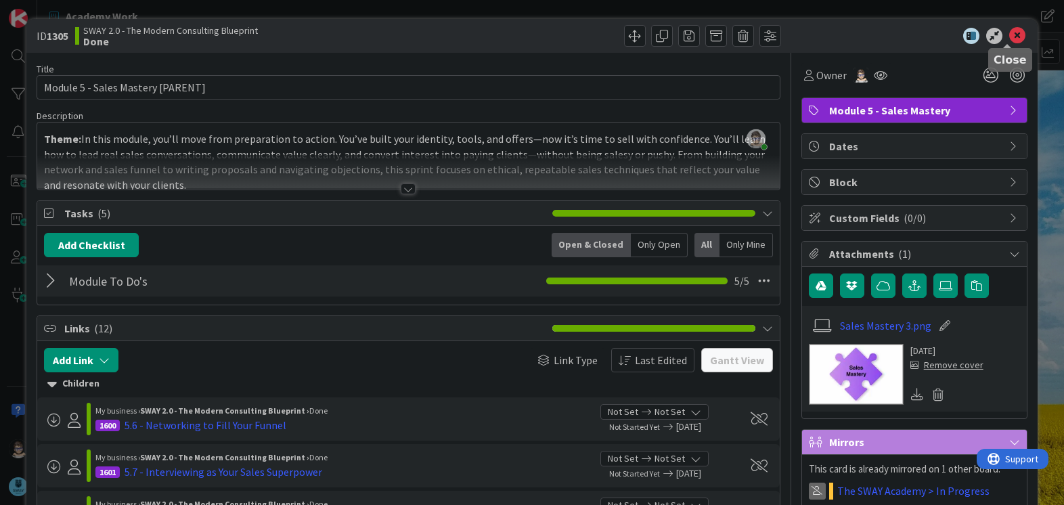
click at [1010, 34] on icon at bounding box center [1018, 36] width 16 height 16
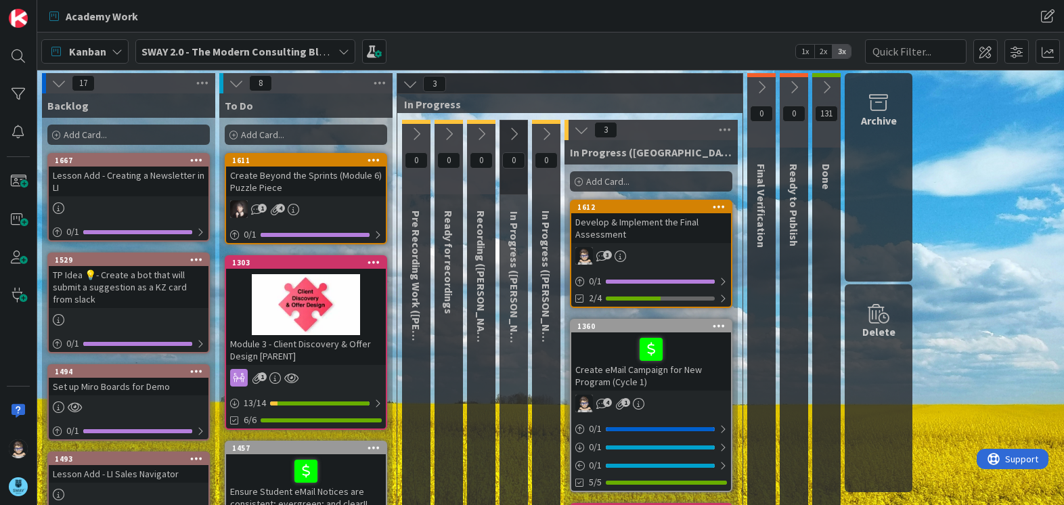
click at [515, 138] on icon at bounding box center [513, 134] width 15 height 15
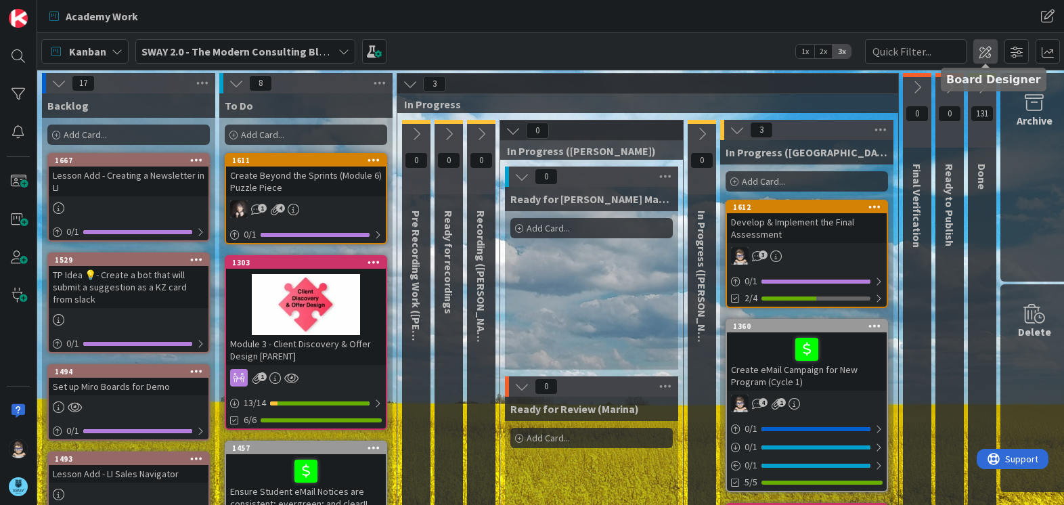
click at [987, 53] on span at bounding box center [986, 51] width 24 height 24
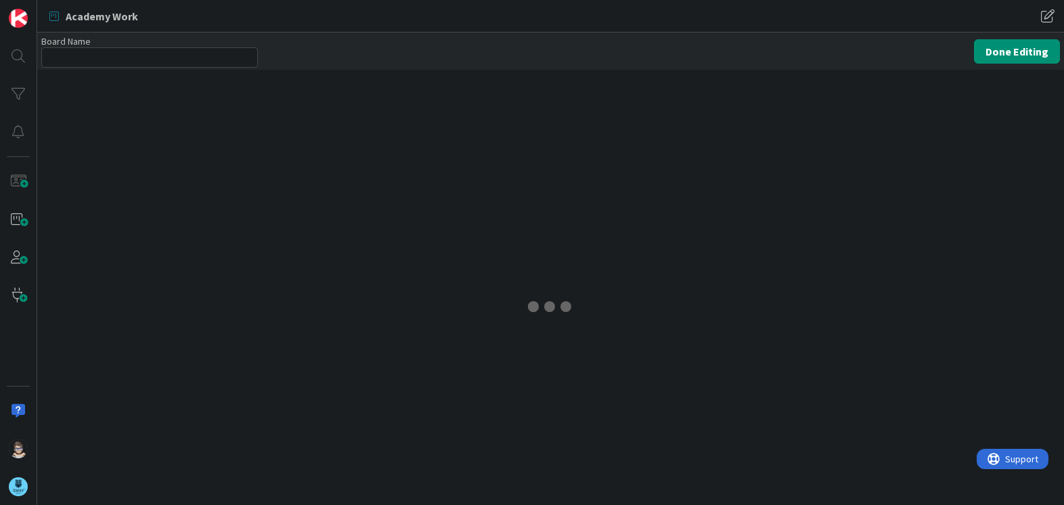
type input "SWAY 2.0 - The Modern Consulting Blueprint"
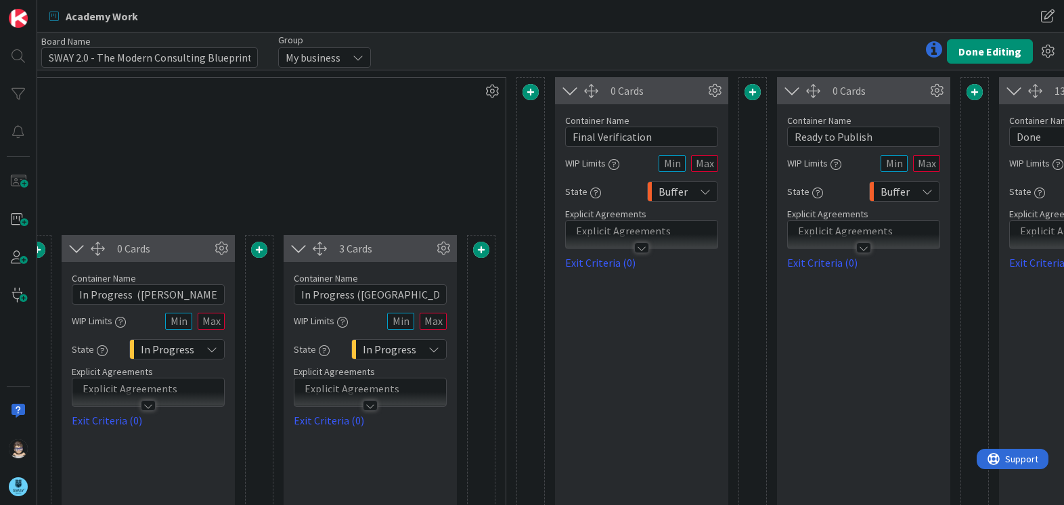
scroll to position [0, 1427]
click at [935, 91] on icon at bounding box center [935, 91] width 20 height 20
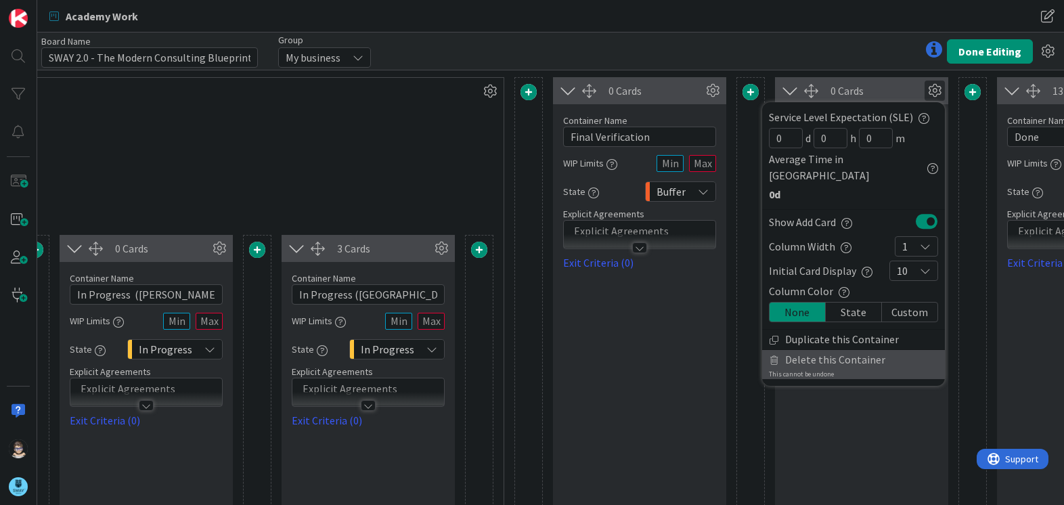
click at [868, 350] on span "Delete this Container" at bounding box center [835, 360] width 100 height 20
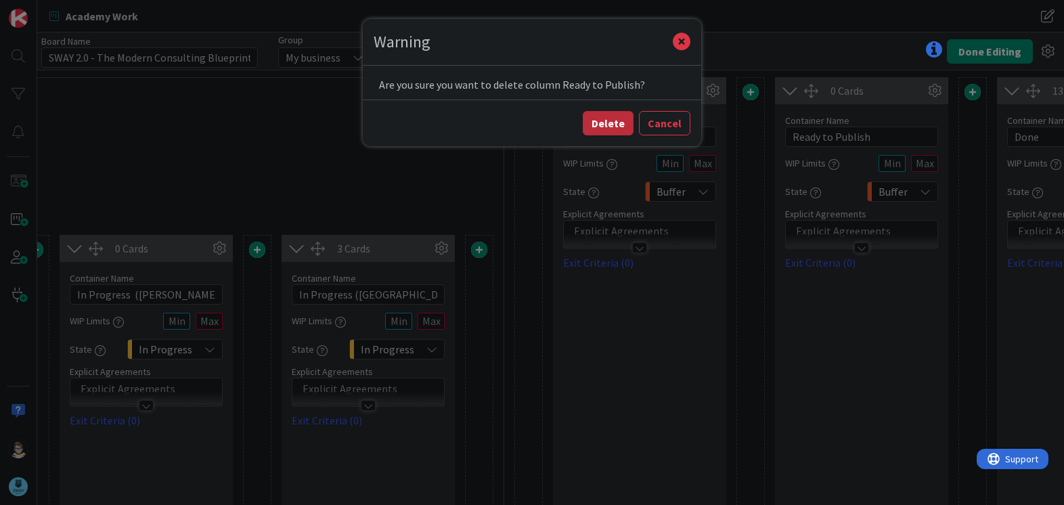
click at [624, 129] on button "Delete" at bounding box center [608, 123] width 51 height 24
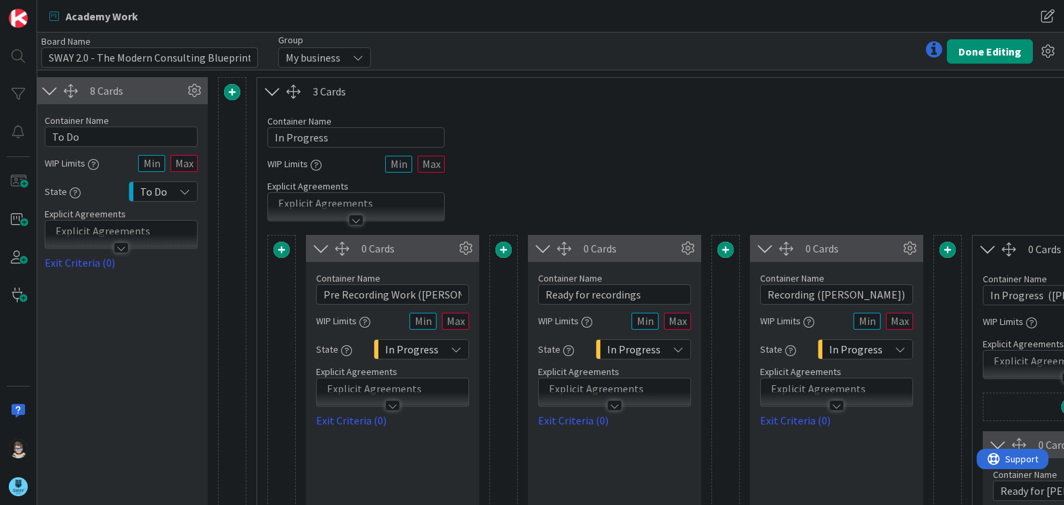
scroll to position [0, 244]
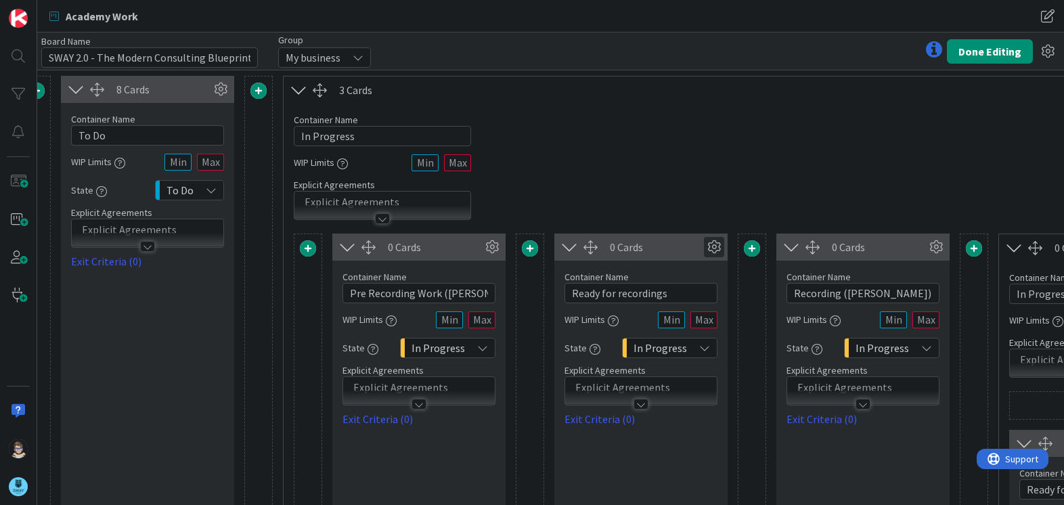
click at [714, 243] on icon at bounding box center [714, 247] width 20 height 20
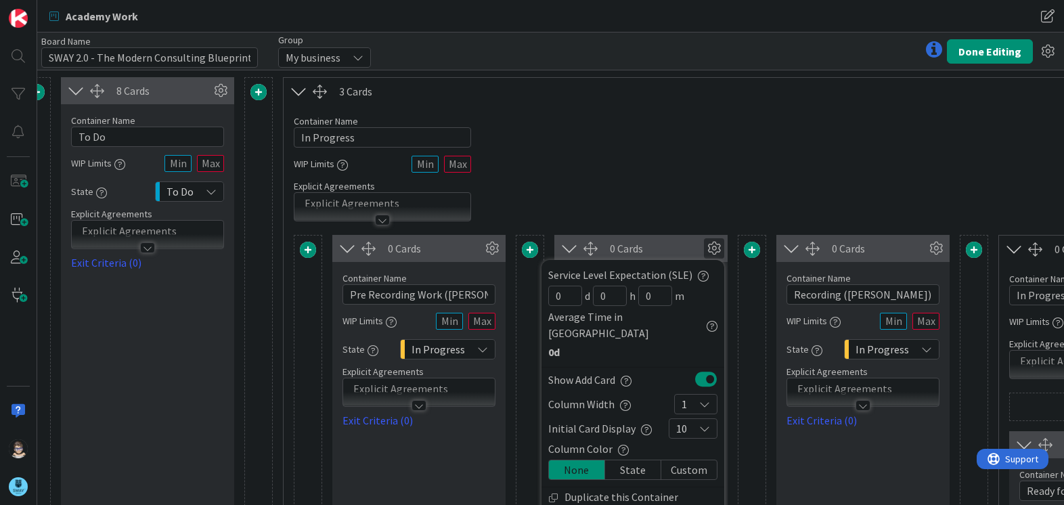
click at [661, 206] on div "Container Name 11 / 64 In Progress WIP Limits Explicit Agreements" at bounding box center [985, 163] width 1403 height 116
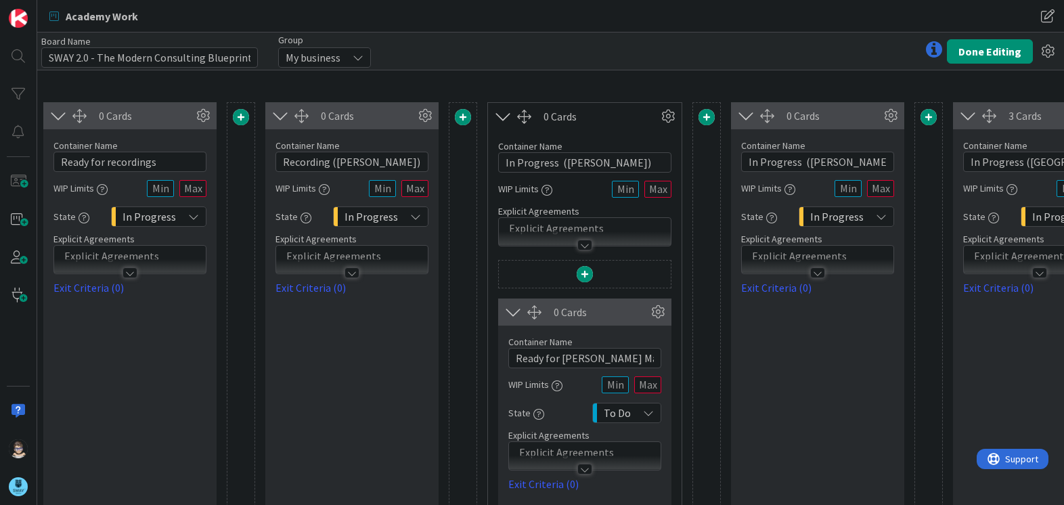
scroll to position [133, 755]
click at [985, 47] on button "Done Editing" at bounding box center [990, 51] width 86 height 24
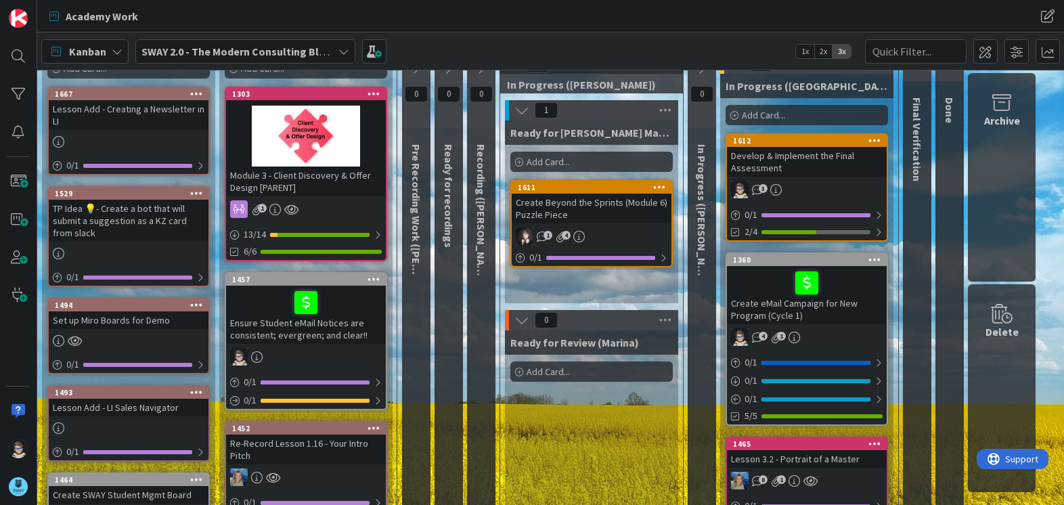
scroll to position [67, 0]
click at [333, 274] on div "1457" at bounding box center [306, 279] width 160 height 12
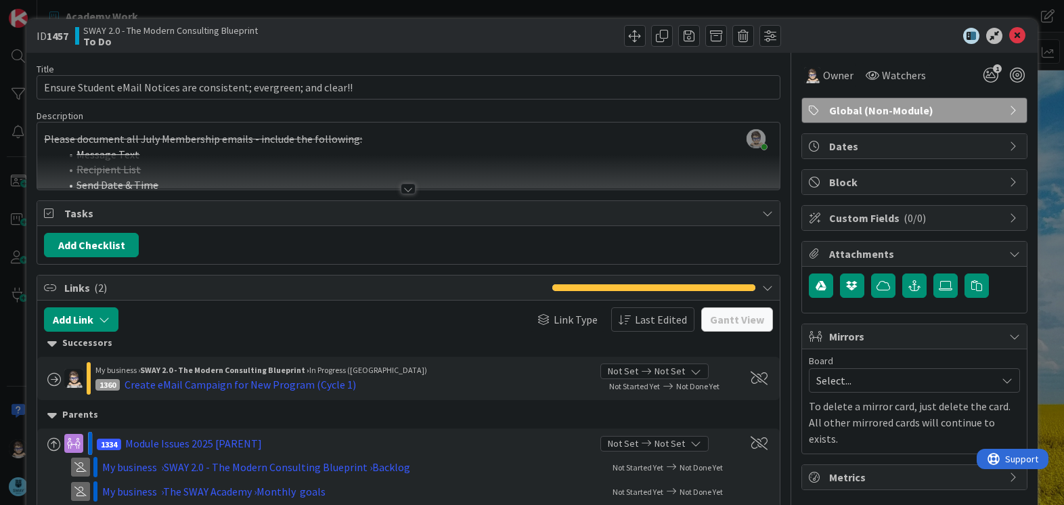
click at [401, 186] on div at bounding box center [408, 188] width 15 height 11
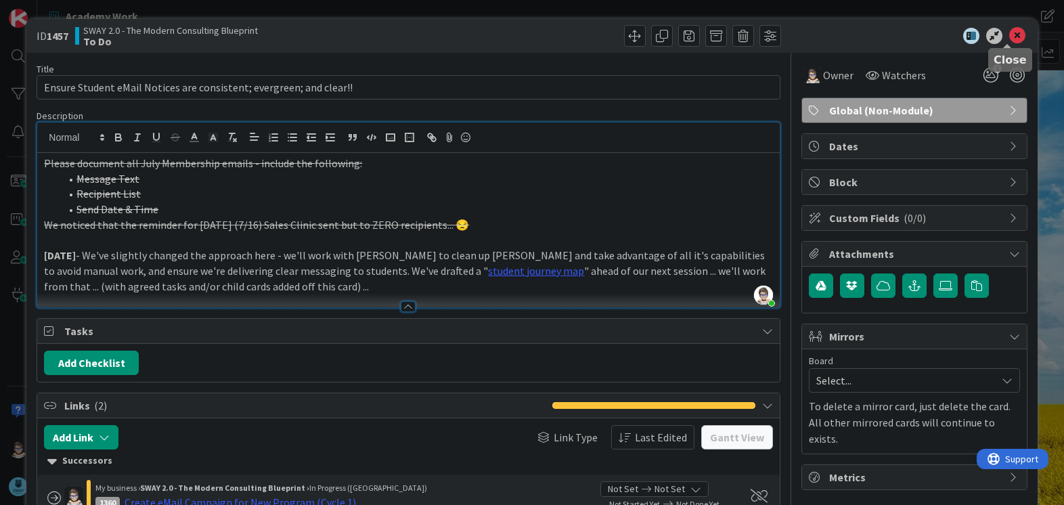
click at [1010, 35] on icon at bounding box center [1018, 36] width 16 height 16
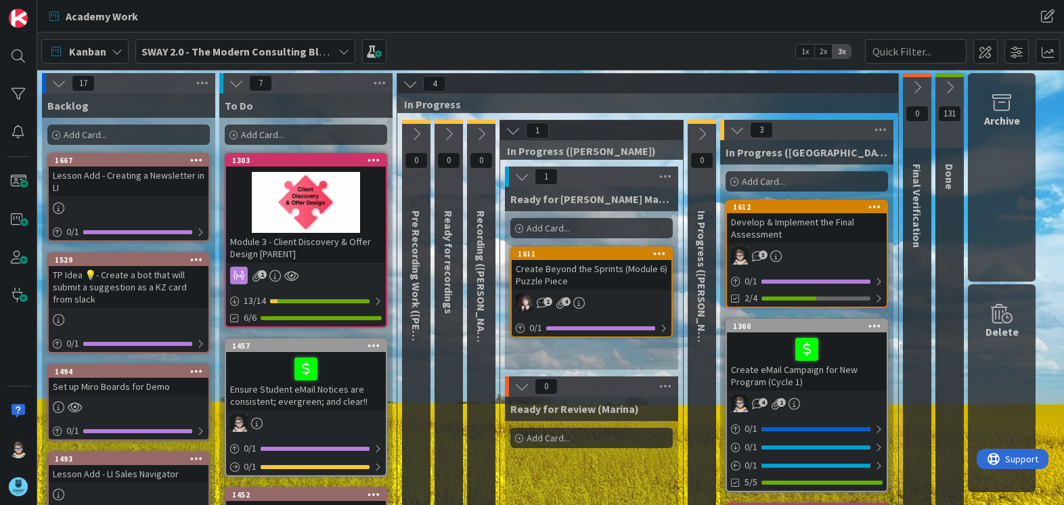
click at [517, 131] on icon at bounding box center [513, 130] width 15 height 15
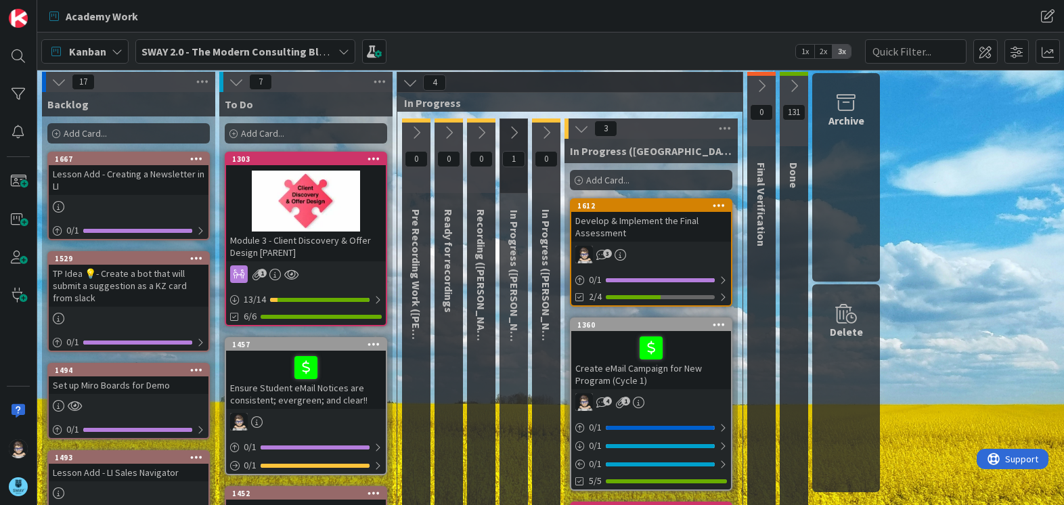
scroll to position [1, 0]
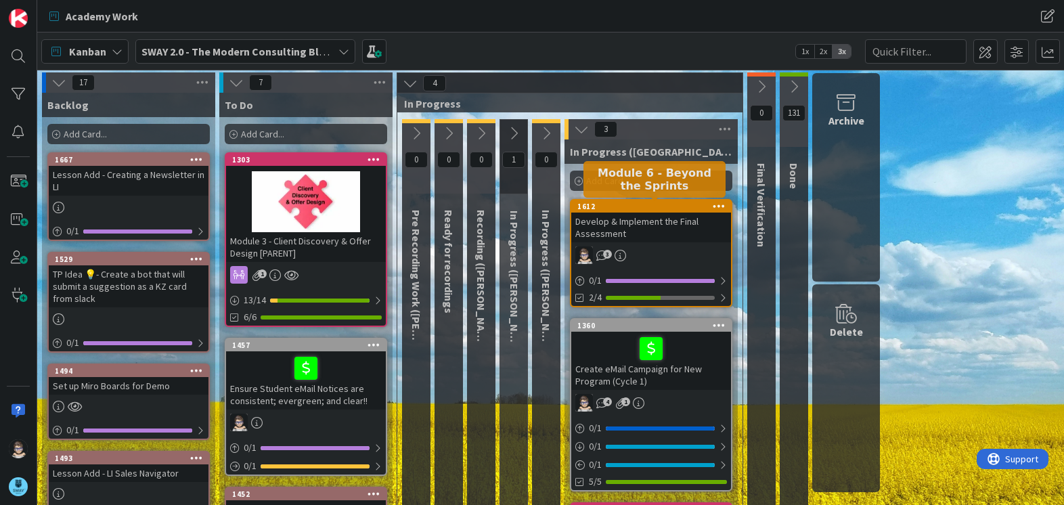
click at [616, 203] on div "1612" at bounding box center [655, 206] width 154 height 9
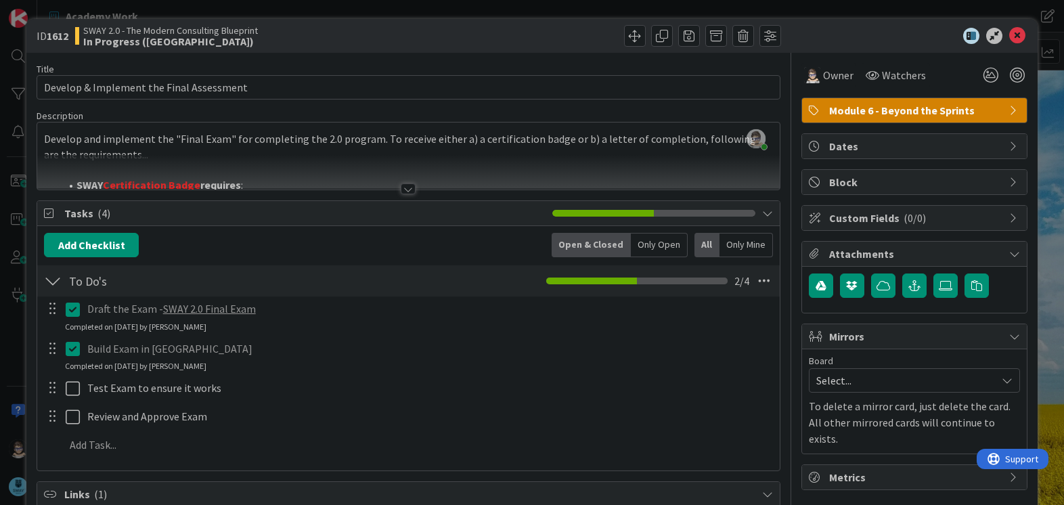
click at [404, 186] on div at bounding box center [408, 188] width 15 height 11
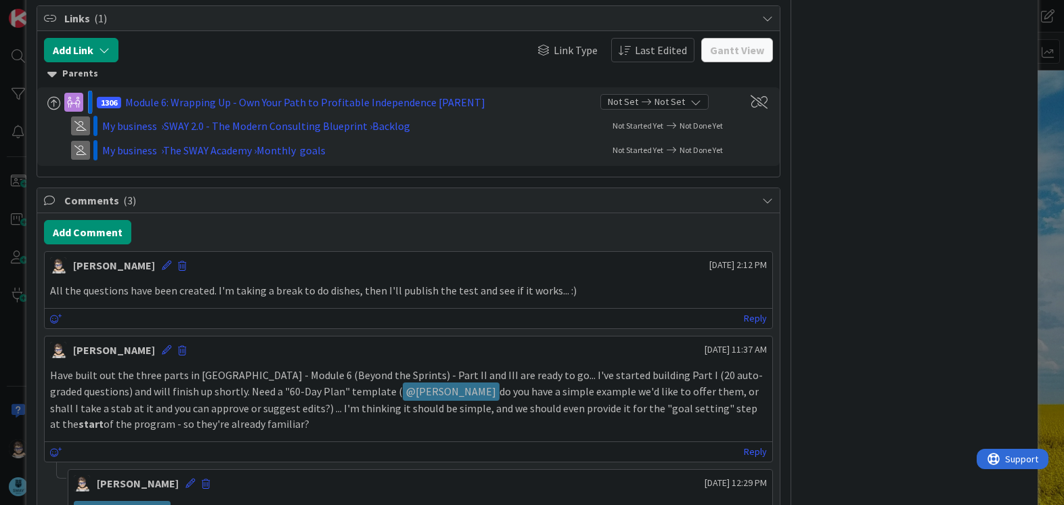
scroll to position [811, 0]
click at [238, 288] on p "All the questions have been created. I'm taking a break to do dishes, then I'll…" at bounding box center [408, 290] width 716 height 16
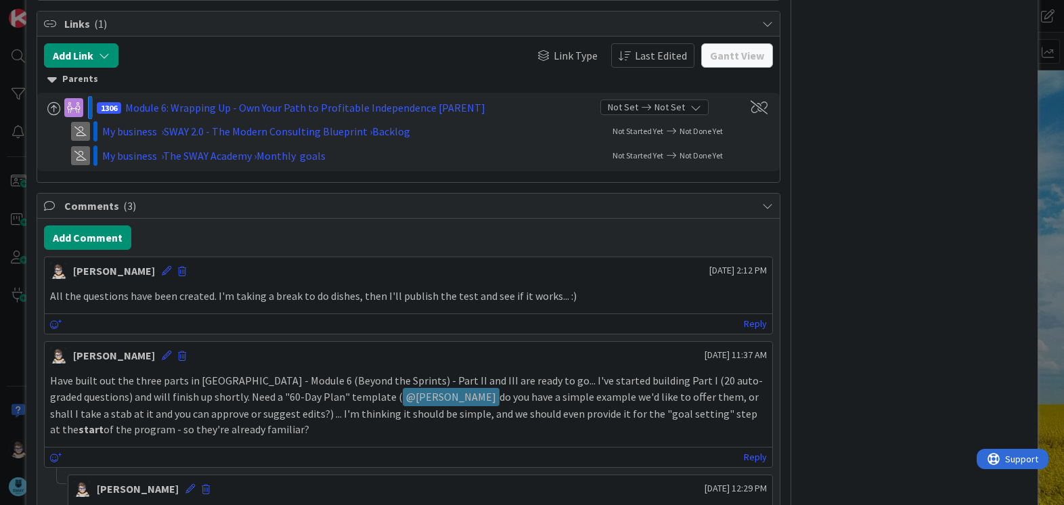
scroll to position [806, 0]
click at [588, 295] on p "All the questions have been created. I'm taking a break to do dishes, then I'll…" at bounding box center [408, 295] width 716 height 16
click at [108, 242] on button "Add Comment" at bounding box center [87, 237] width 87 height 24
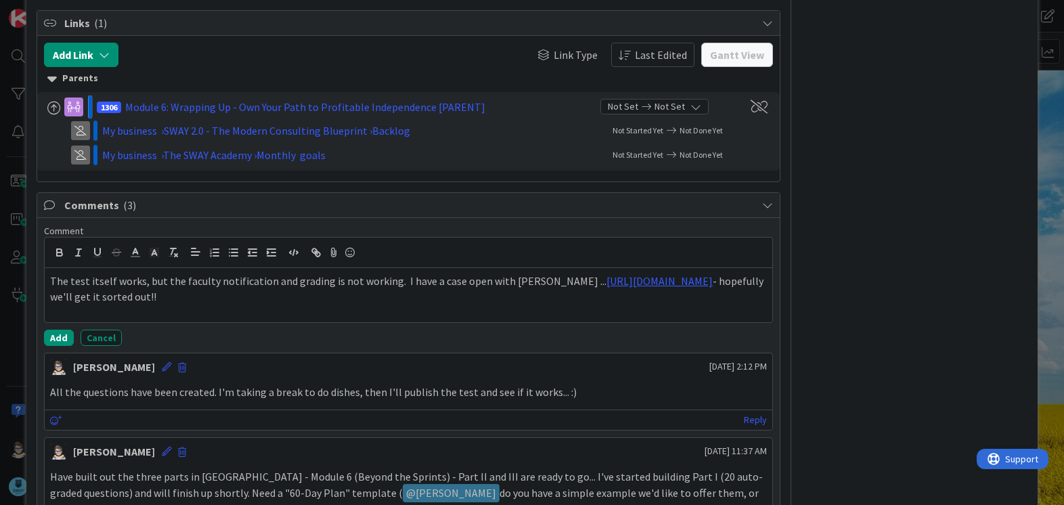
click at [64, 328] on div "Comment The test itself works, but the faculty notification and grading is not …" at bounding box center [408, 285] width 729 height 121
click at [64, 339] on button "Add" at bounding box center [59, 338] width 30 height 16
